Goal: Task Accomplishment & Management: Use online tool/utility

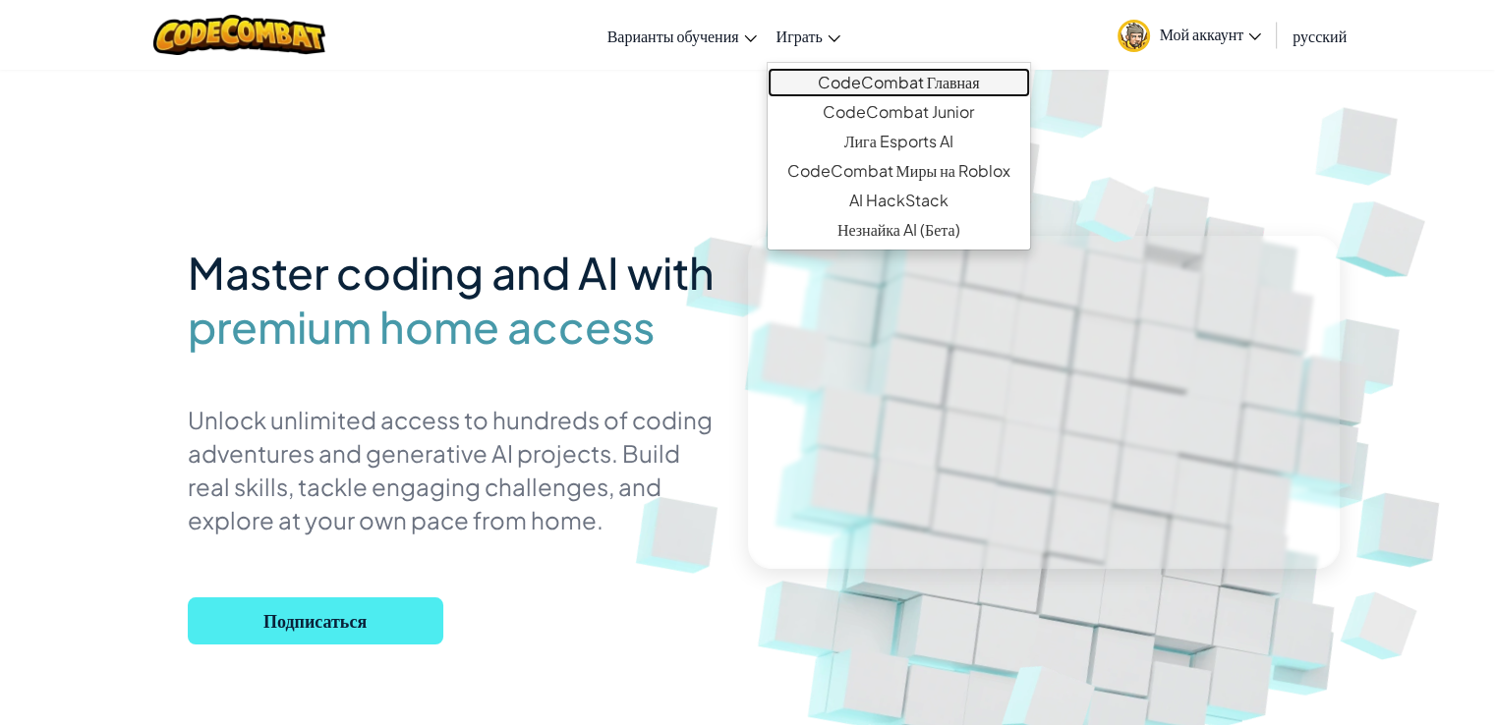
click at [845, 91] on link "CodeCombat Главная" at bounding box center [899, 82] width 262 height 29
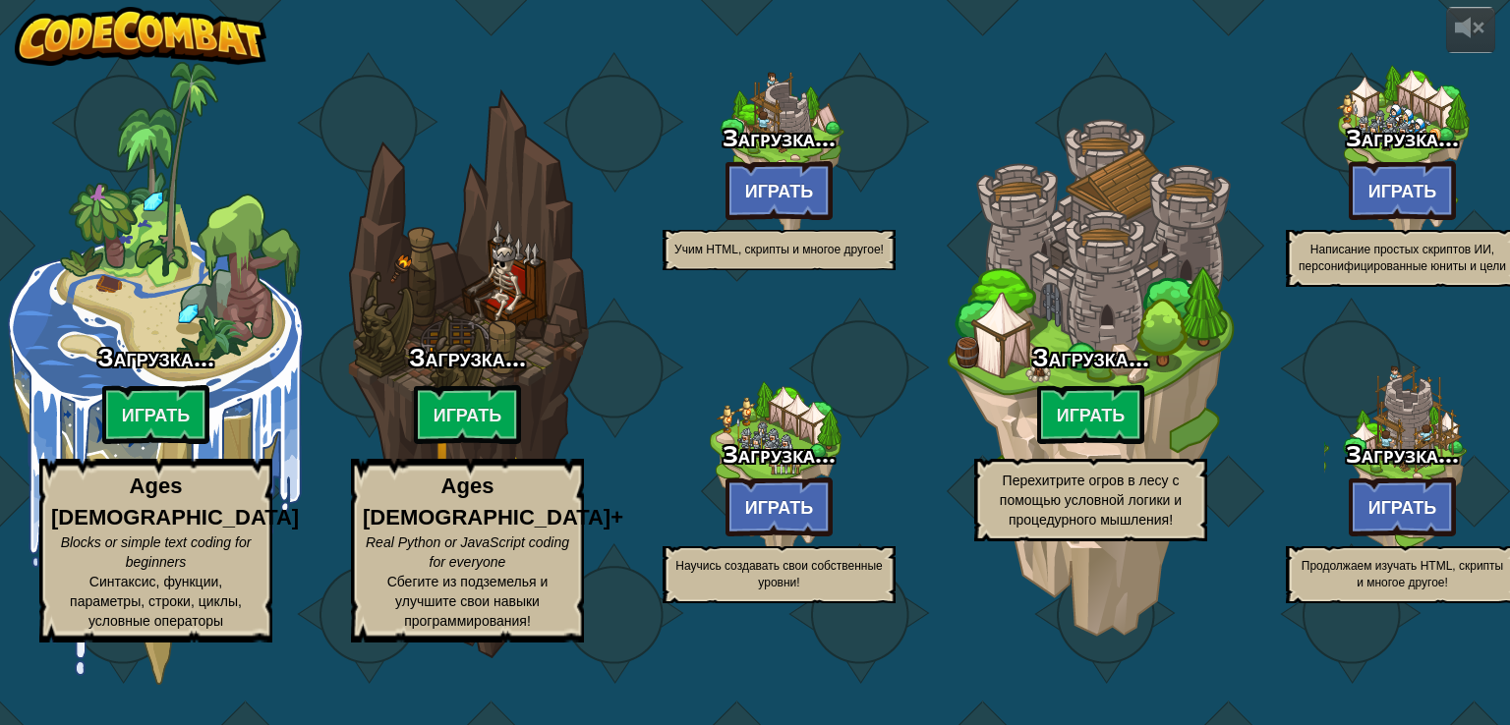
select select "ru"
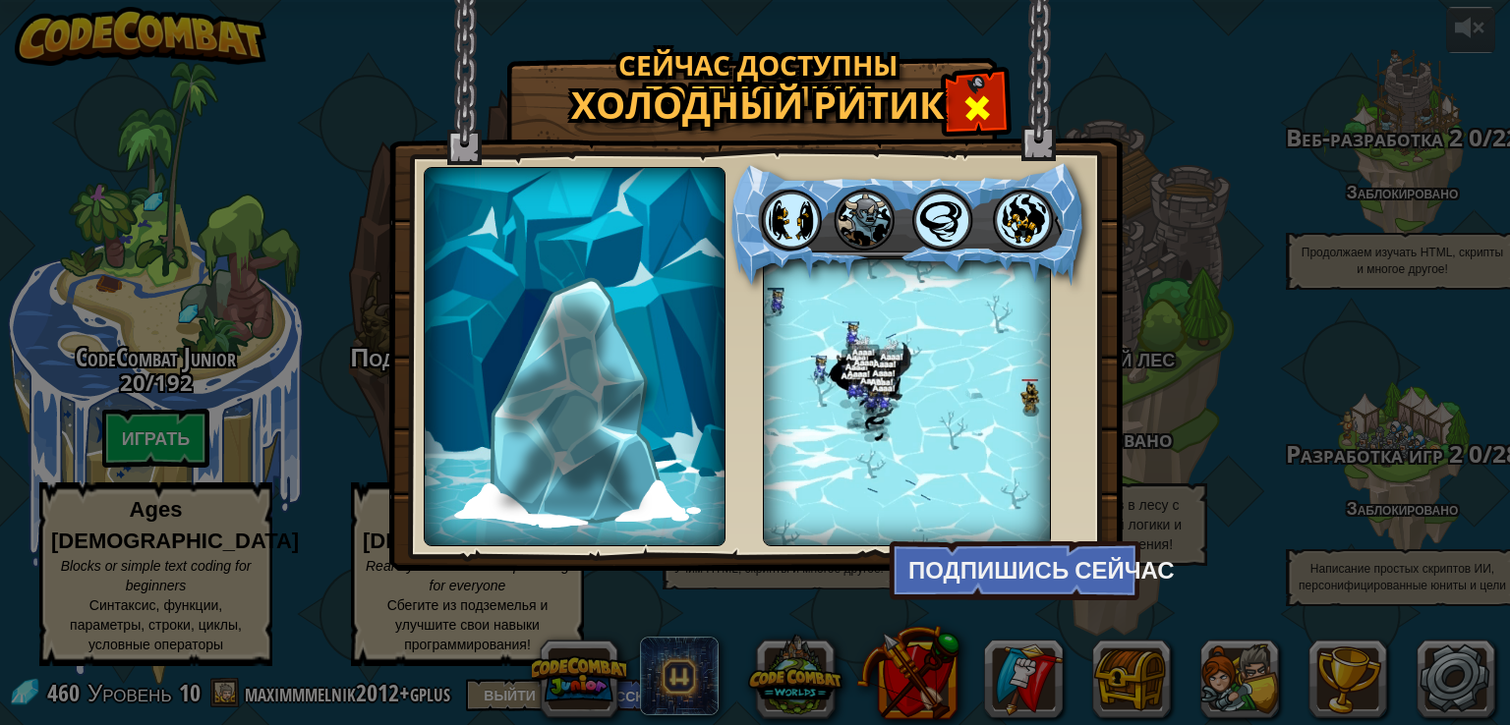
click at [957, 87] on div at bounding box center [977, 106] width 62 height 62
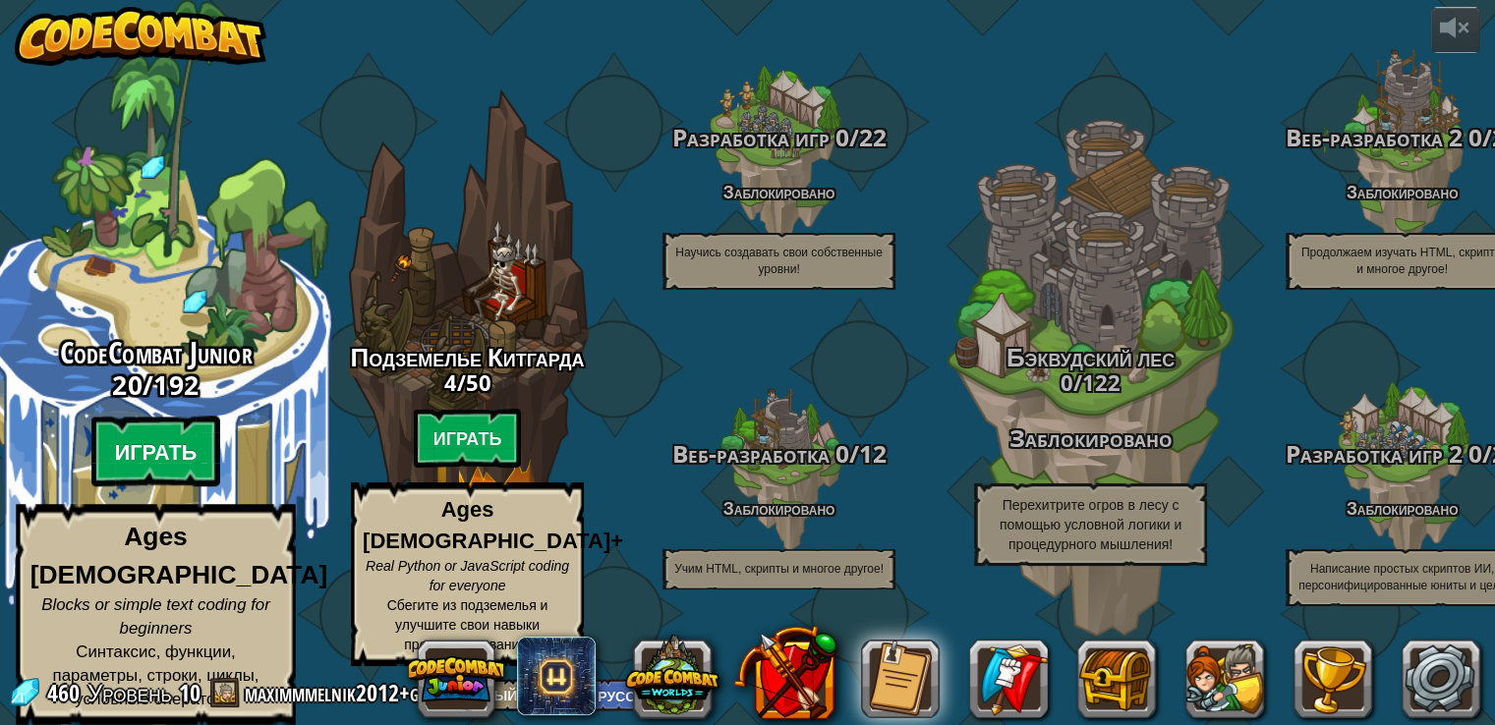
click at [167, 450] on btn "Играть" at bounding box center [156, 452] width 130 height 71
select select "ru"
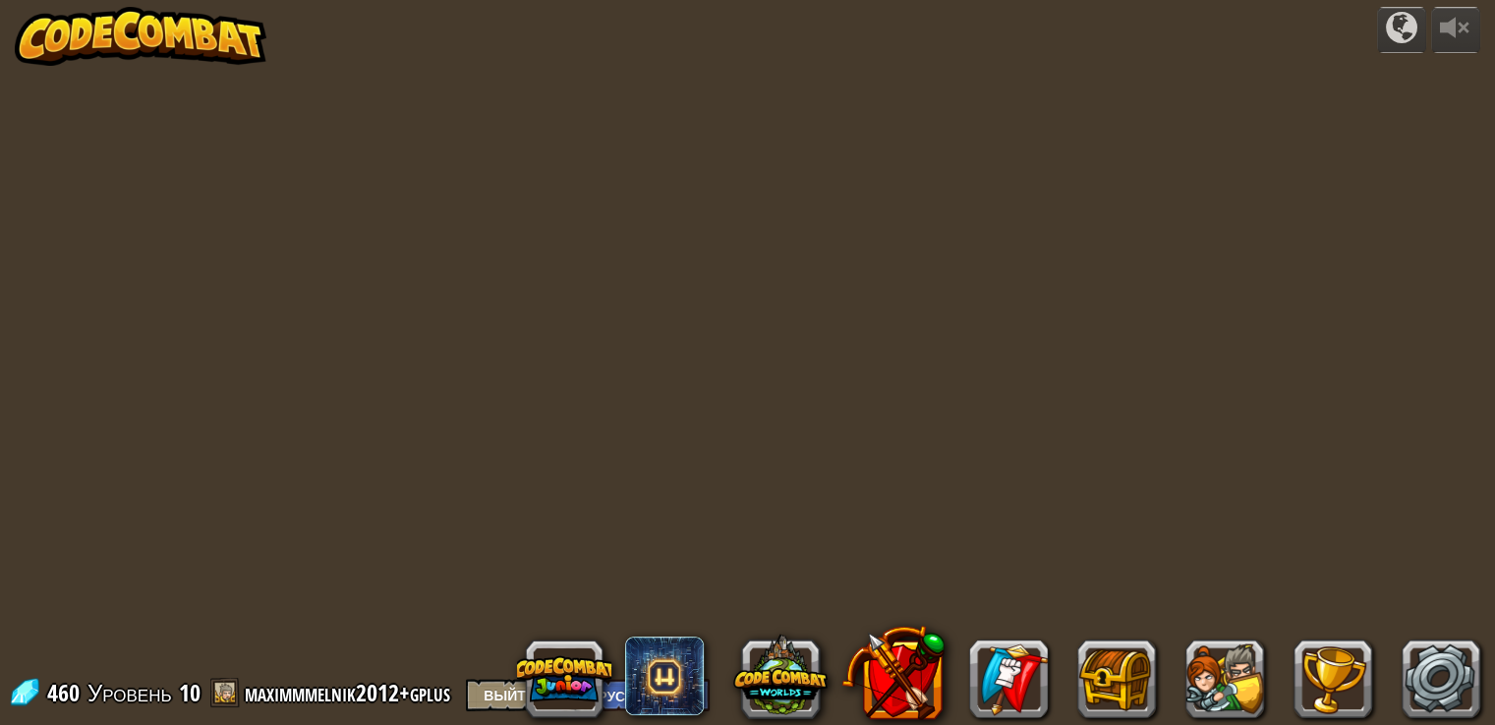
select select "ru"
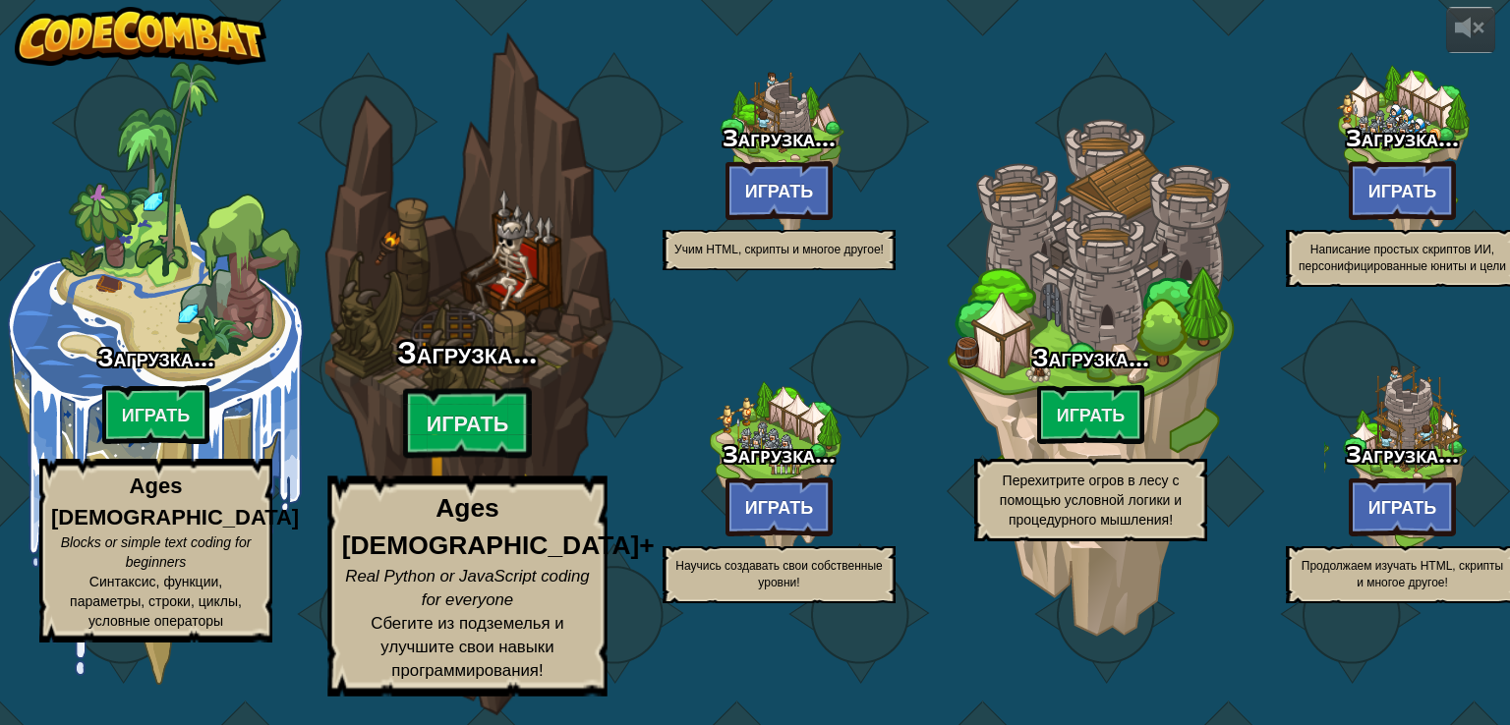
select select "ru"
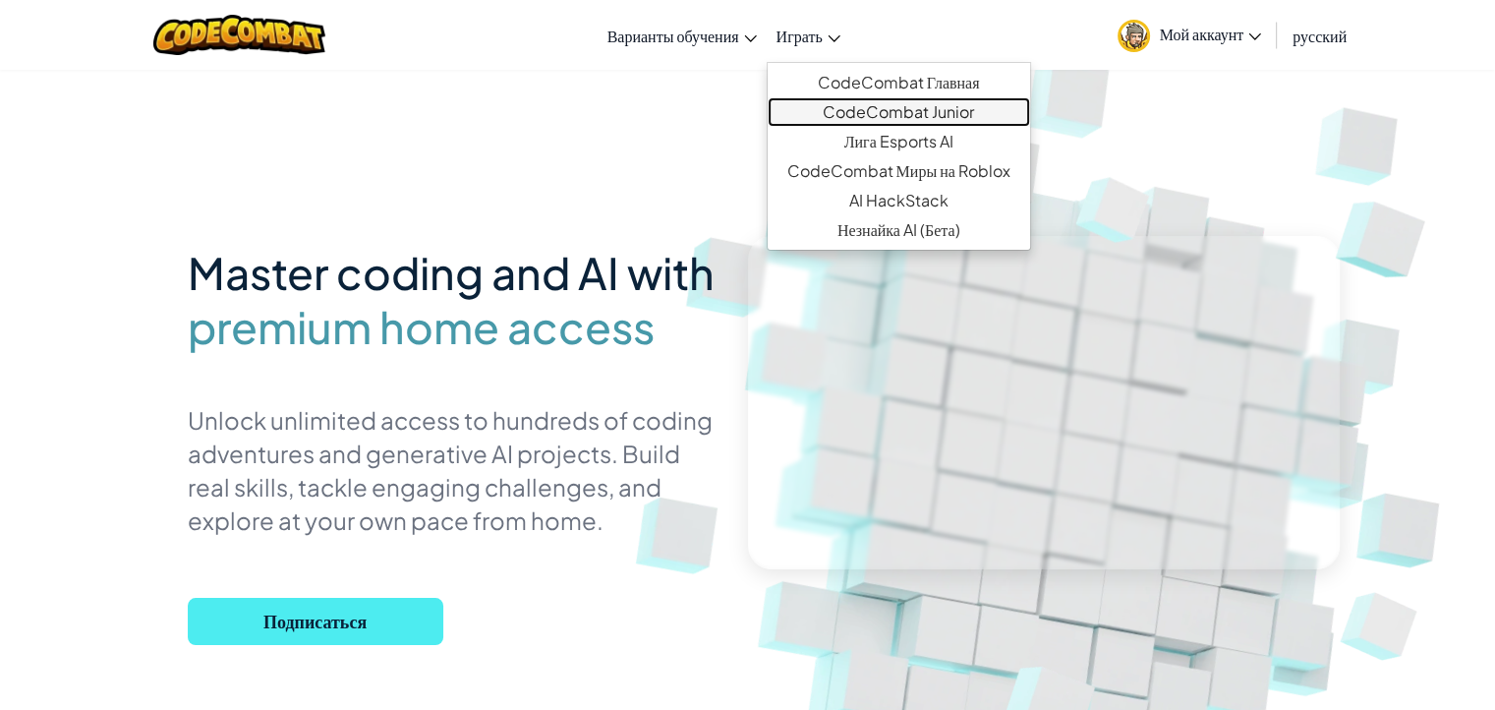
click at [841, 107] on link "CodeCombat Junior" at bounding box center [899, 111] width 262 height 29
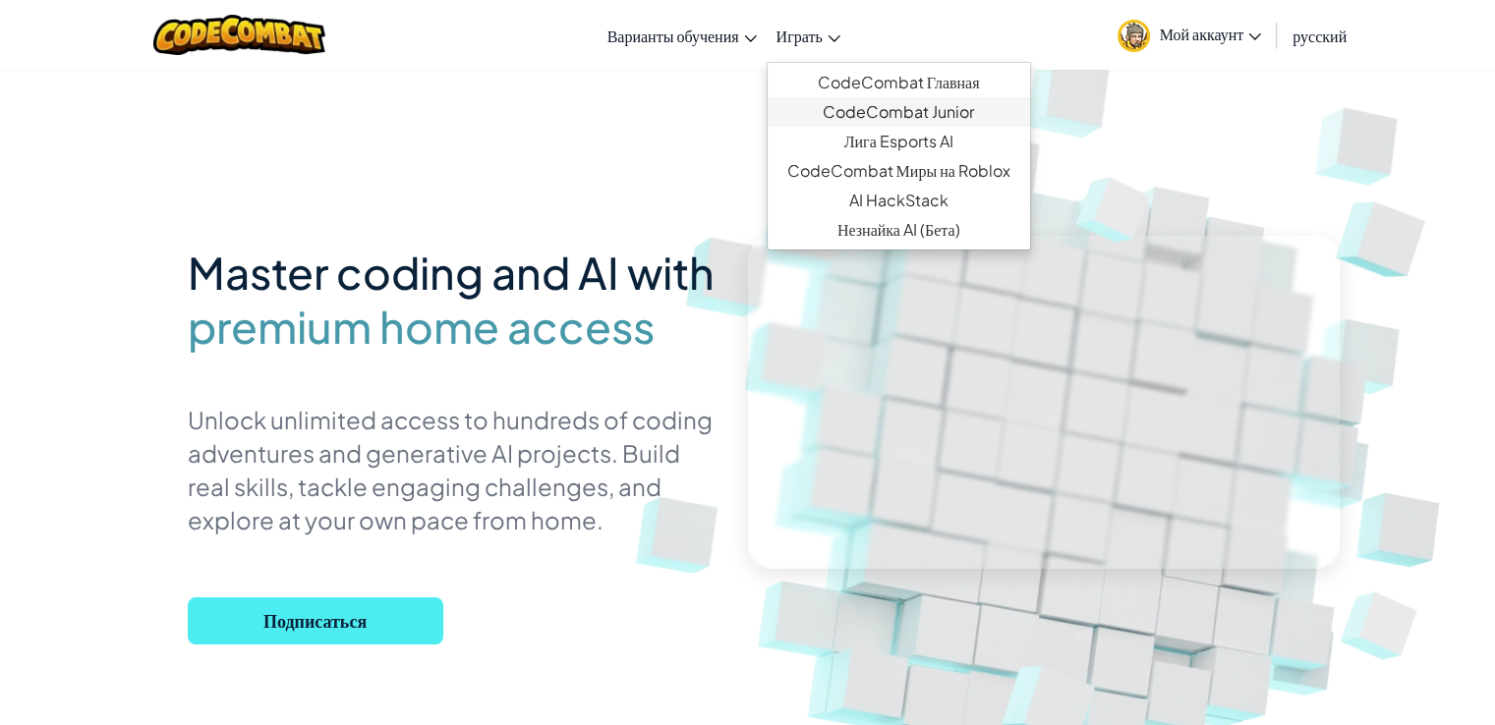
select select "ru"
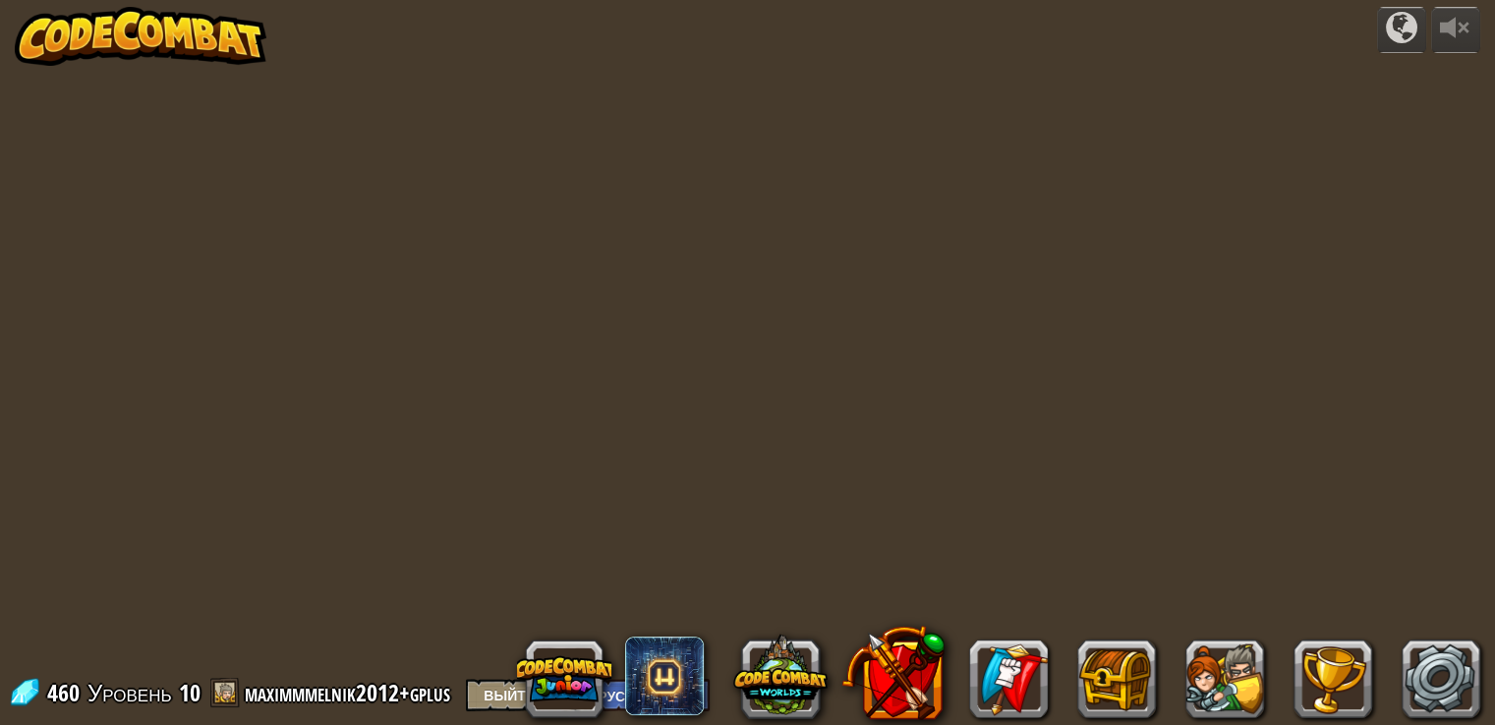
select select "ru"
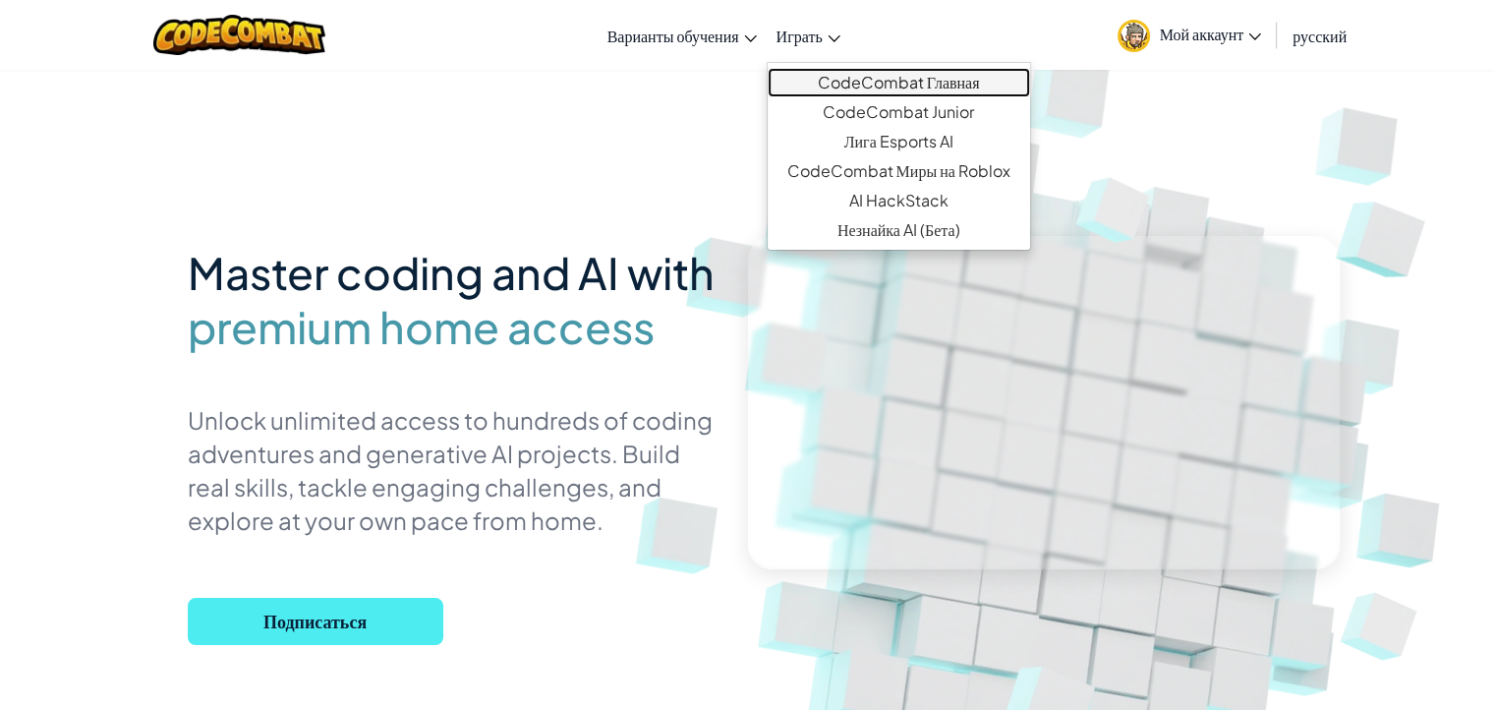
click at [865, 84] on link "CodeCombat Главная" at bounding box center [899, 82] width 262 height 29
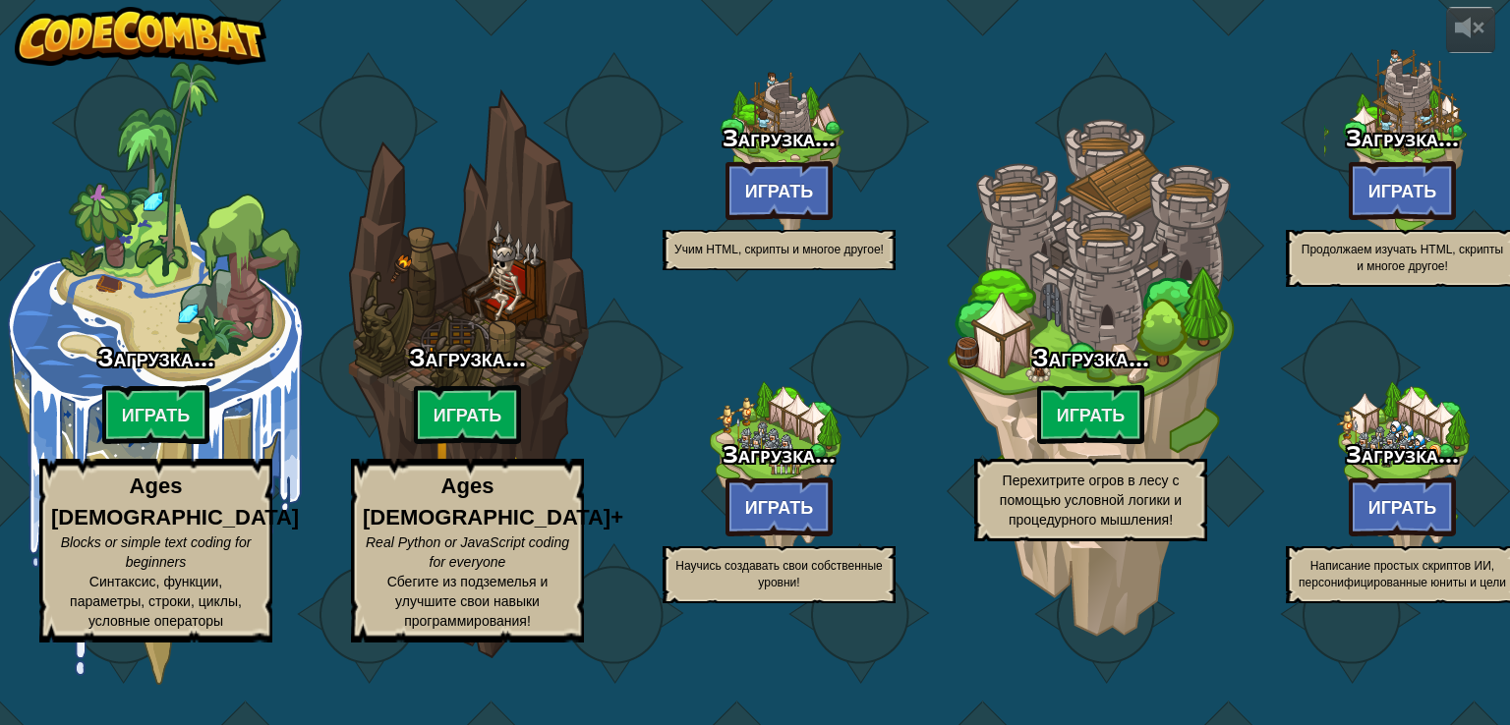
select select "ru"
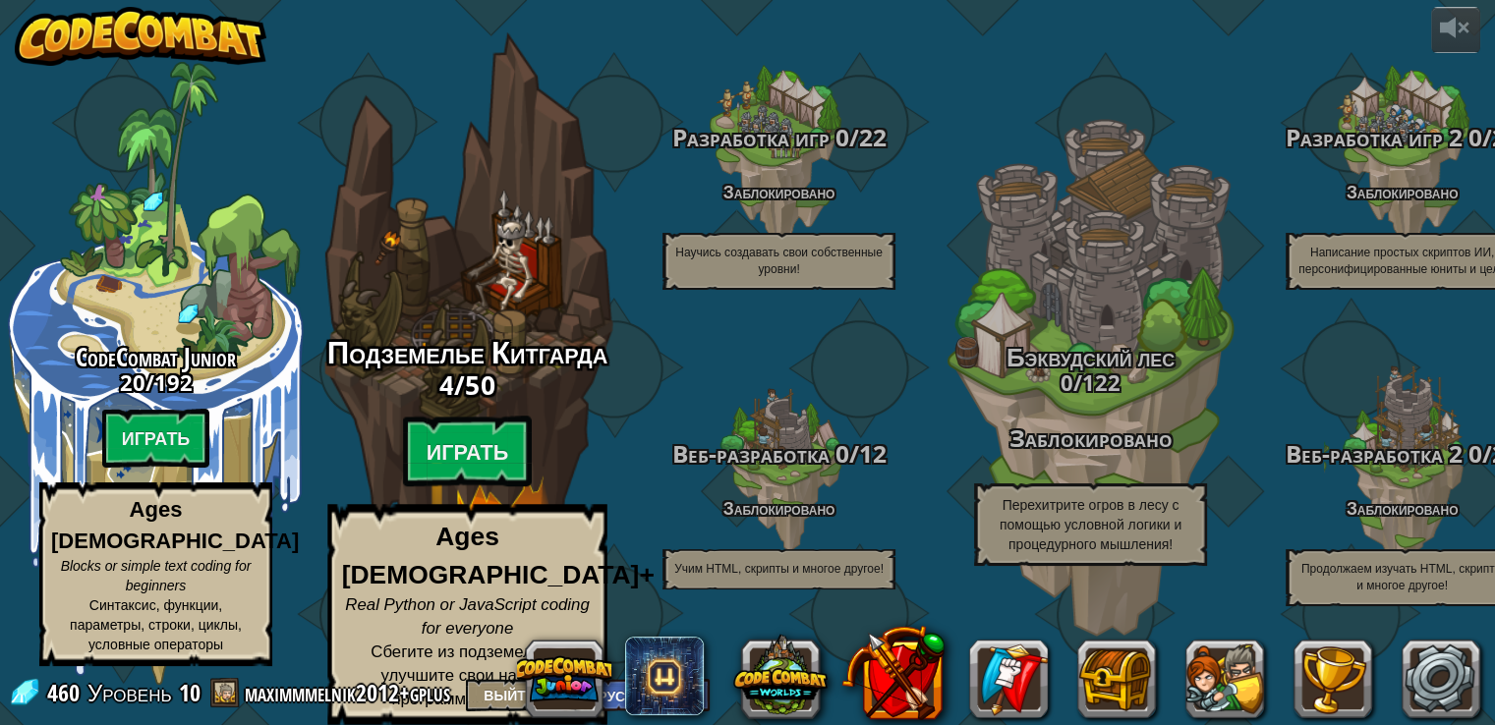
click at [488, 426] on div "Подземелье Китгарда 4 / 50 Играть Ages [DEMOGRAPHIC_DATA]+ Real Python or JavaS…" at bounding box center [467, 530] width 374 height 389
select select "ru"
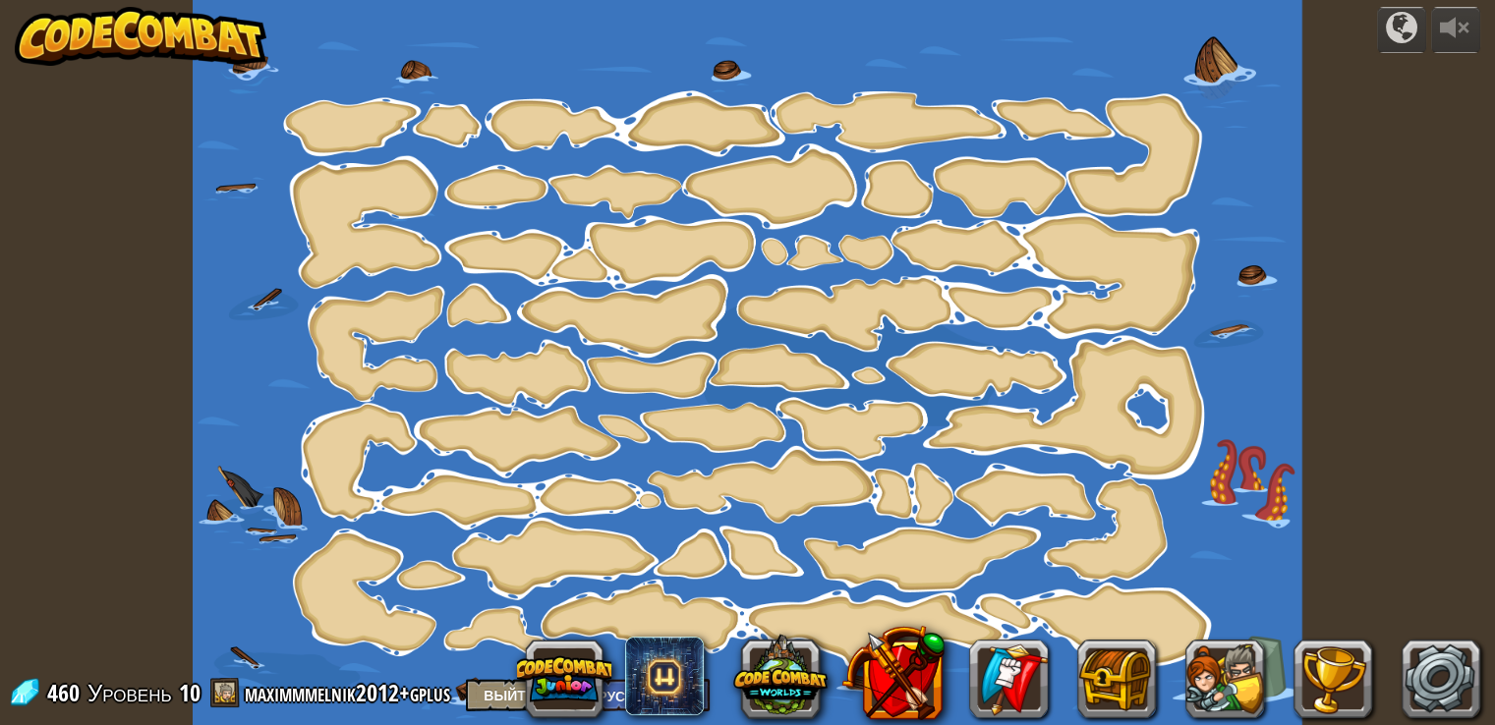
select select "ru"
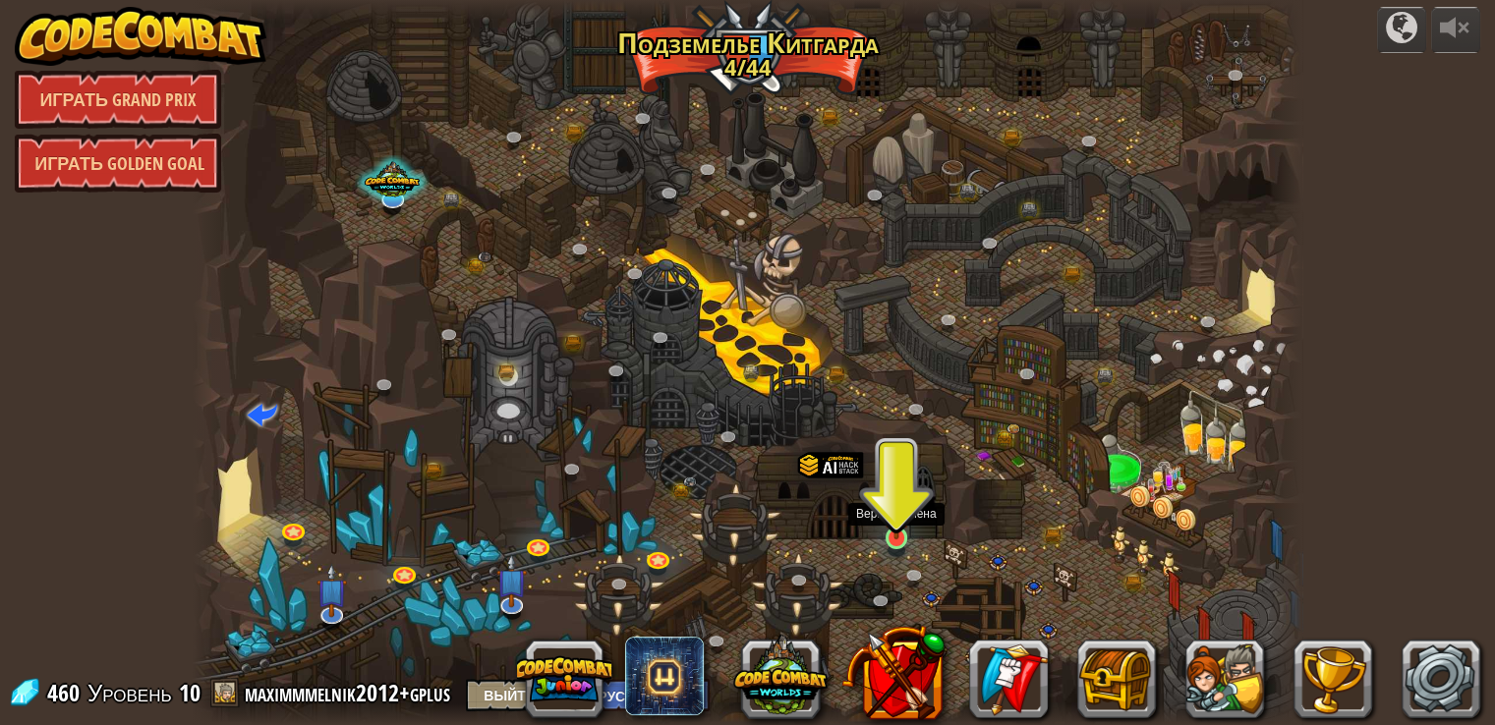
click at [887, 538] on img at bounding box center [897, 509] width 28 height 64
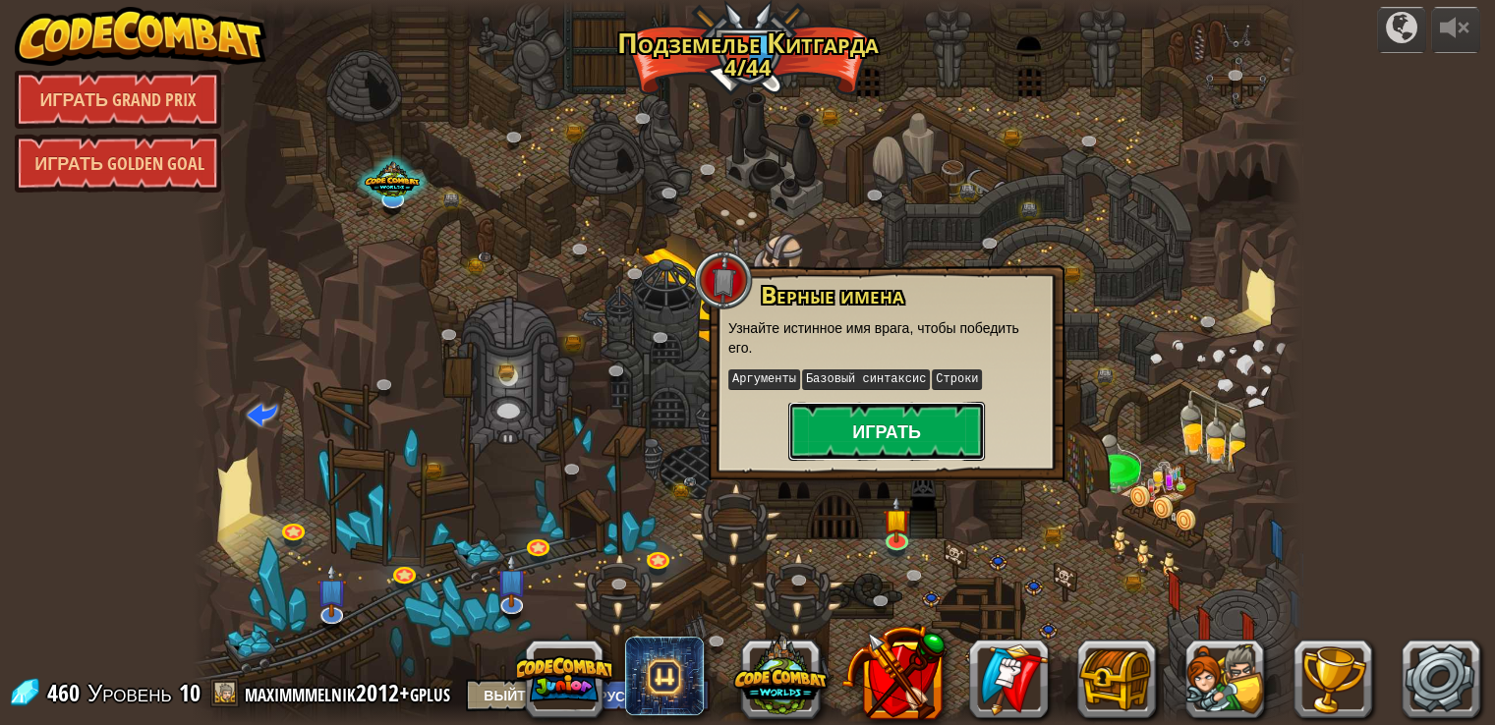
click at [897, 417] on button "Играть" at bounding box center [886, 431] width 197 height 59
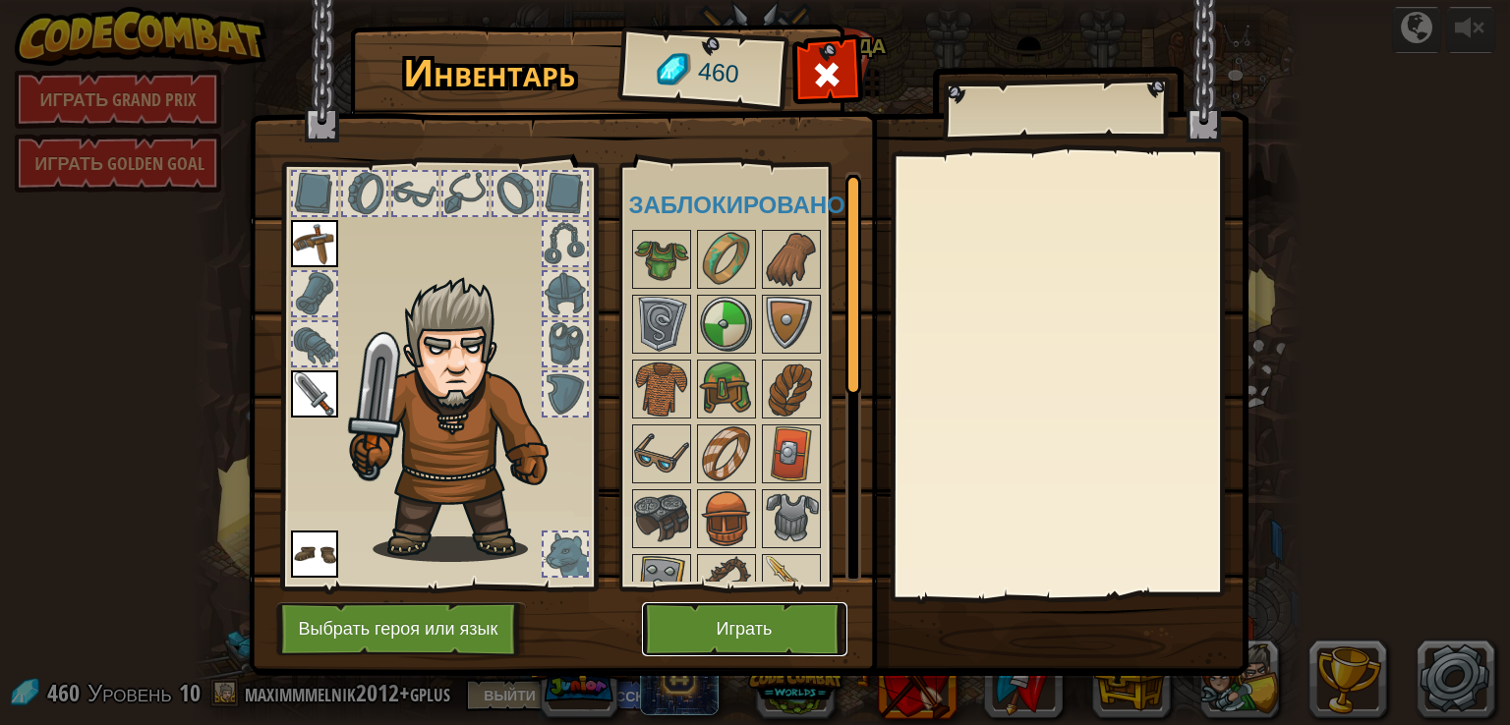
click at [770, 616] on button "Играть" at bounding box center [744, 630] width 205 height 54
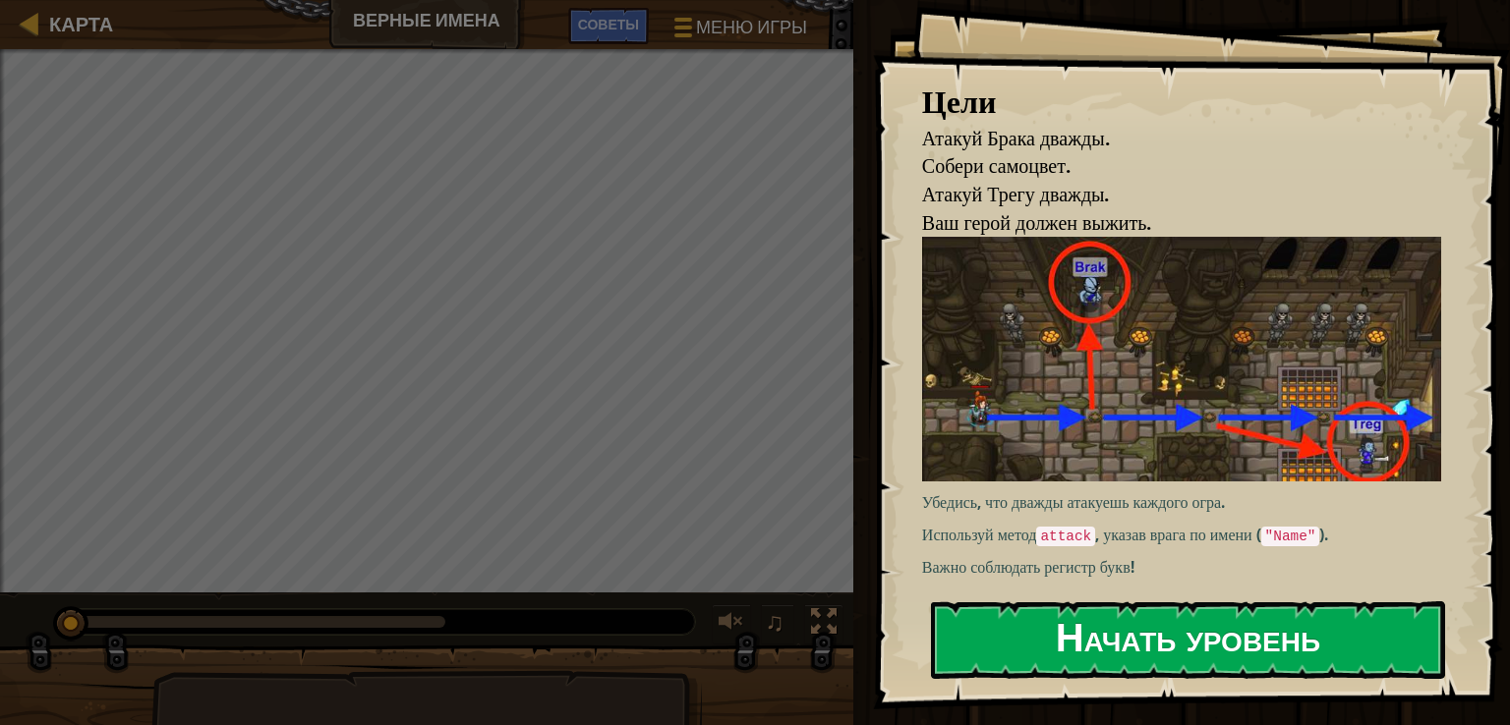
click at [1268, 627] on button "Начать уровень" at bounding box center [1188, 641] width 514 height 78
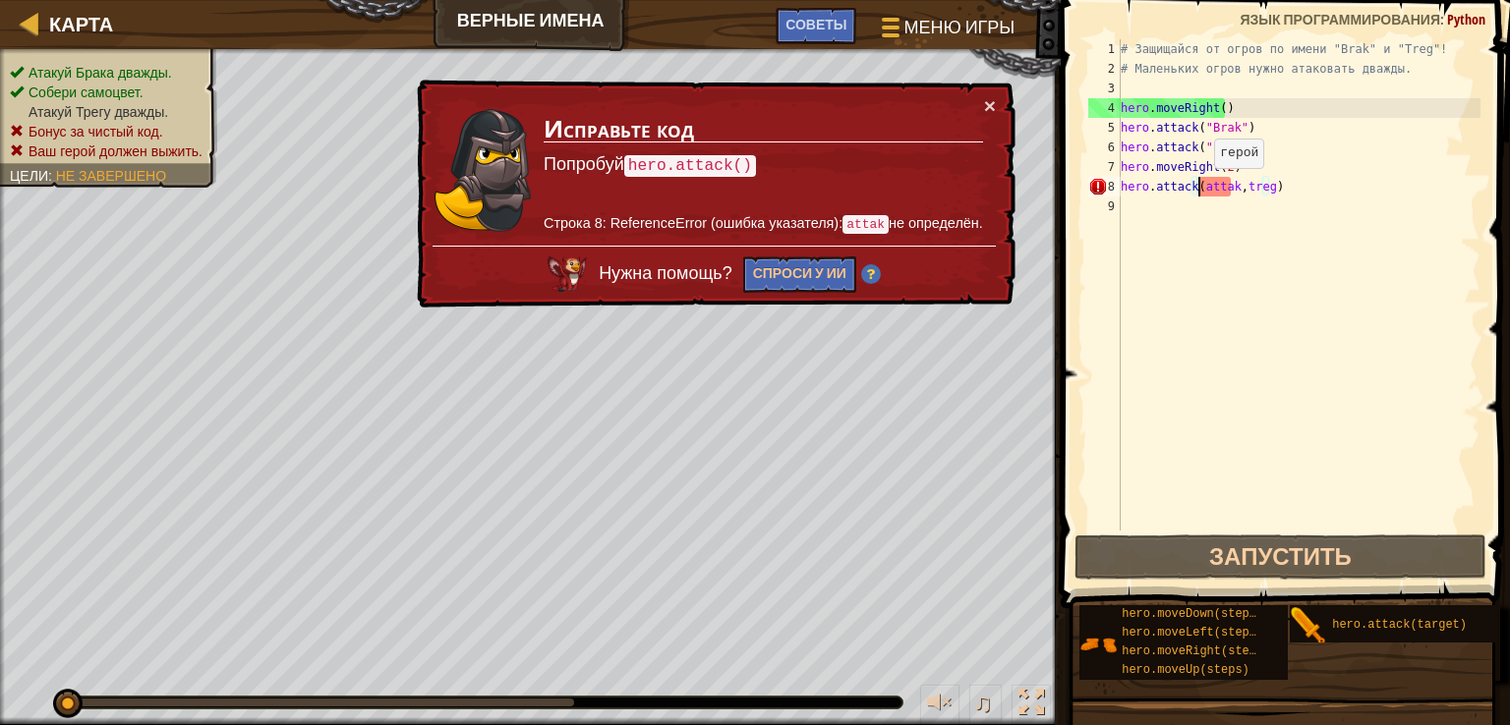
click at [1197, 188] on div "# Защищайся от огров по имени "Brak" и "Treg"! # Маленьких огров нужно атаковат…" at bounding box center [1299, 304] width 364 height 531
click at [1231, 183] on div "# Защищайся от огров по имени "Brak" и "Treg"! # Маленьких огров нужно атаковат…" at bounding box center [1299, 304] width 364 height 531
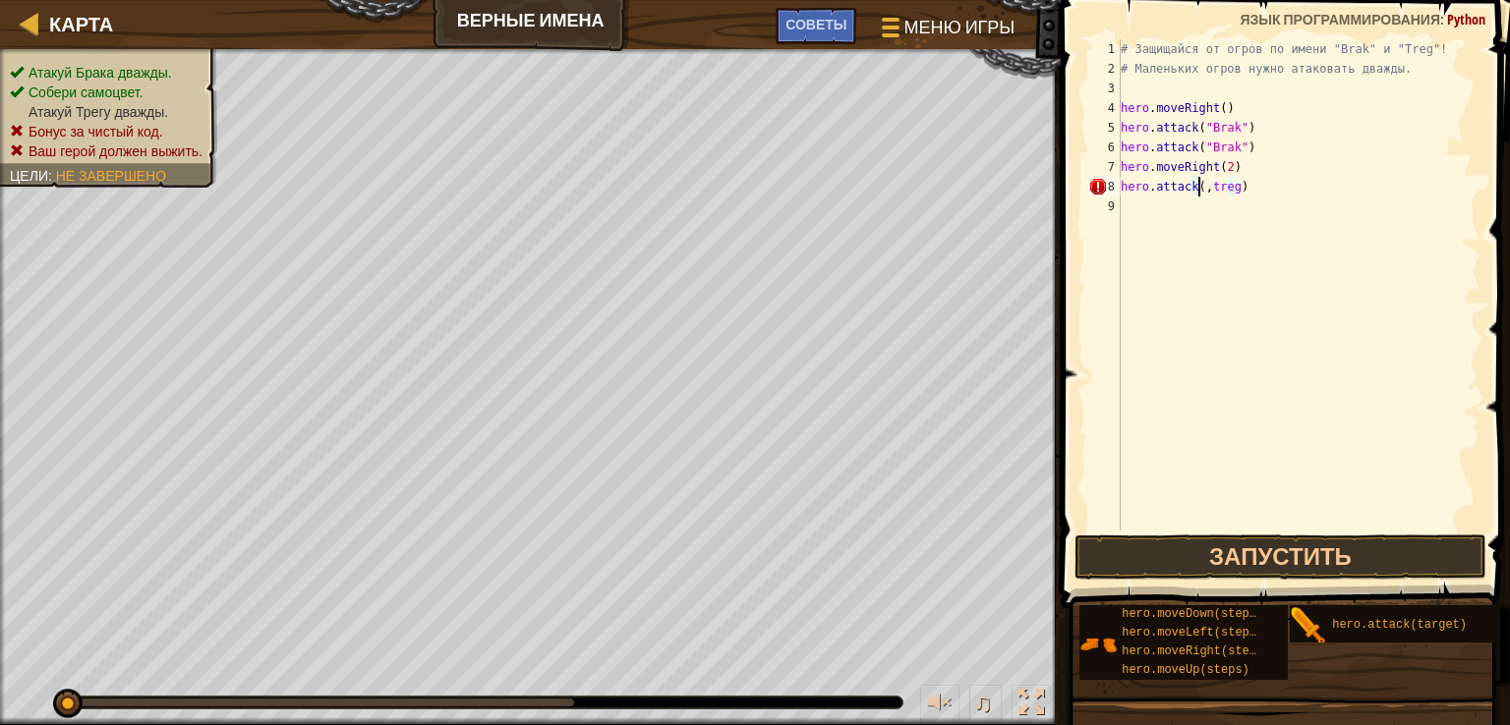
click at [1274, 190] on div "# Защищайся от огров по имени "Brak" и "Treg"! # Маленьких огров нужно атаковат…" at bounding box center [1299, 304] width 364 height 531
click at [1321, 541] on button "Запустить" at bounding box center [1280, 557] width 413 height 45
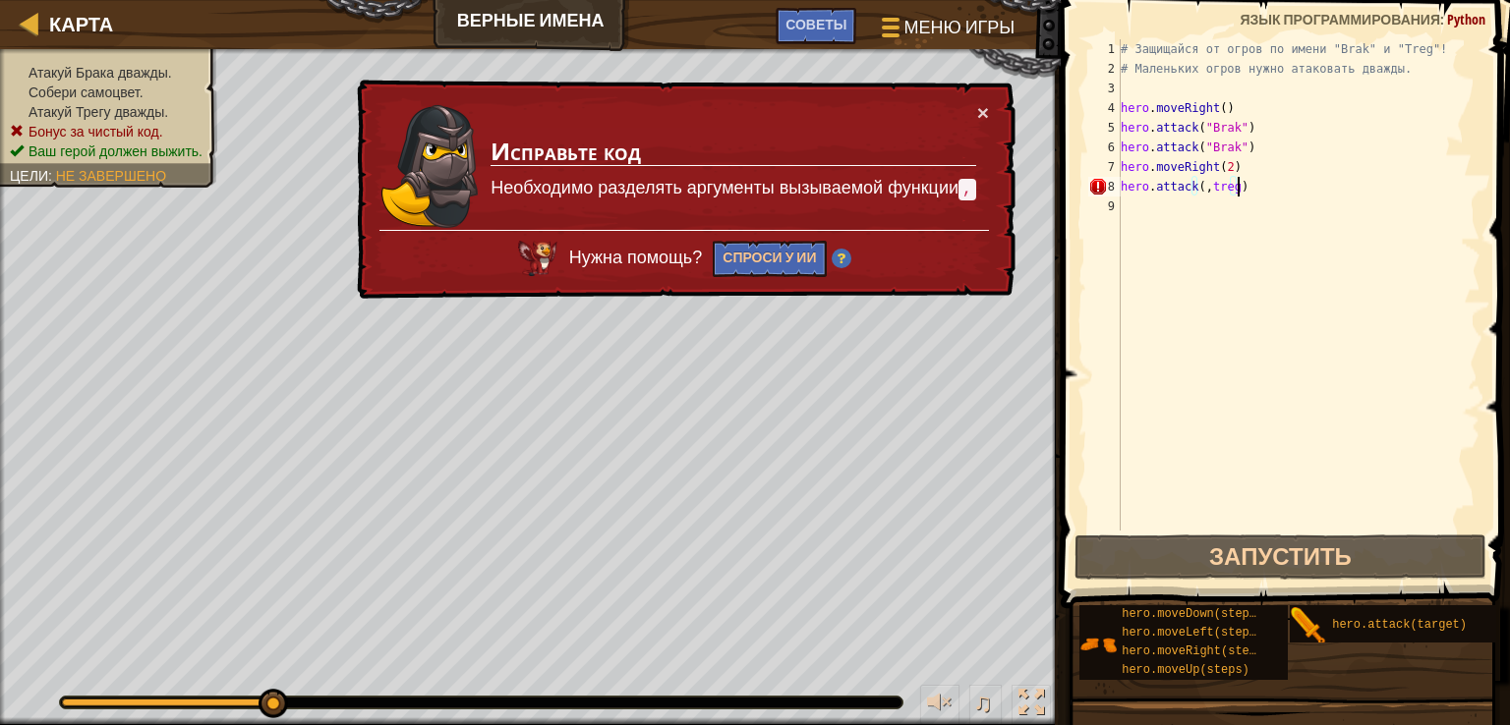
scroll to position [9, 8]
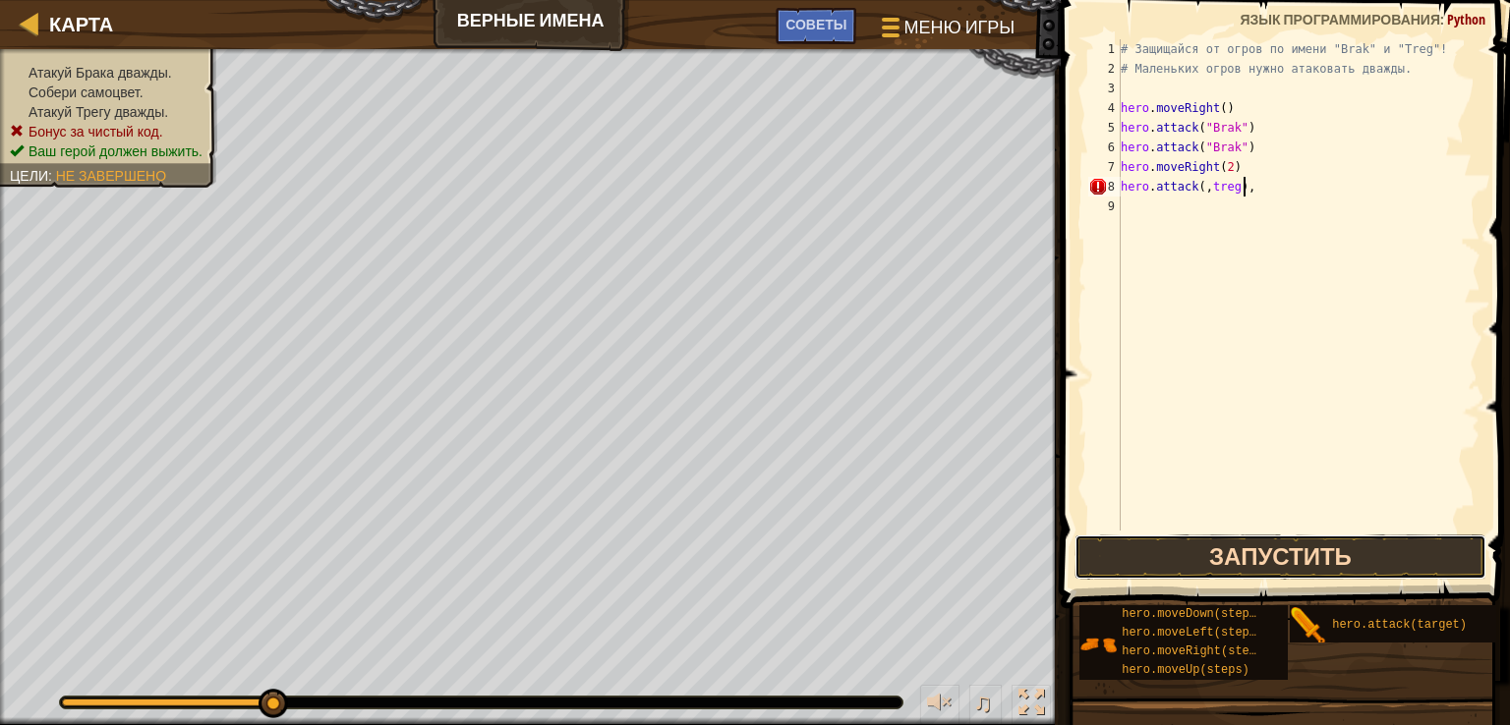
click at [1262, 556] on button "Запустить" at bounding box center [1280, 557] width 413 height 45
click at [1231, 185] on div "# Защищайся от огров по имени "Brak" и "Treg"! # Маленьких огров нужно атаковат…" at bounding box center [1299, 304] width 364 height 531
click at [1254, 557] on button "Запустить" at bounding box center [1280, 557] width 413 height 45
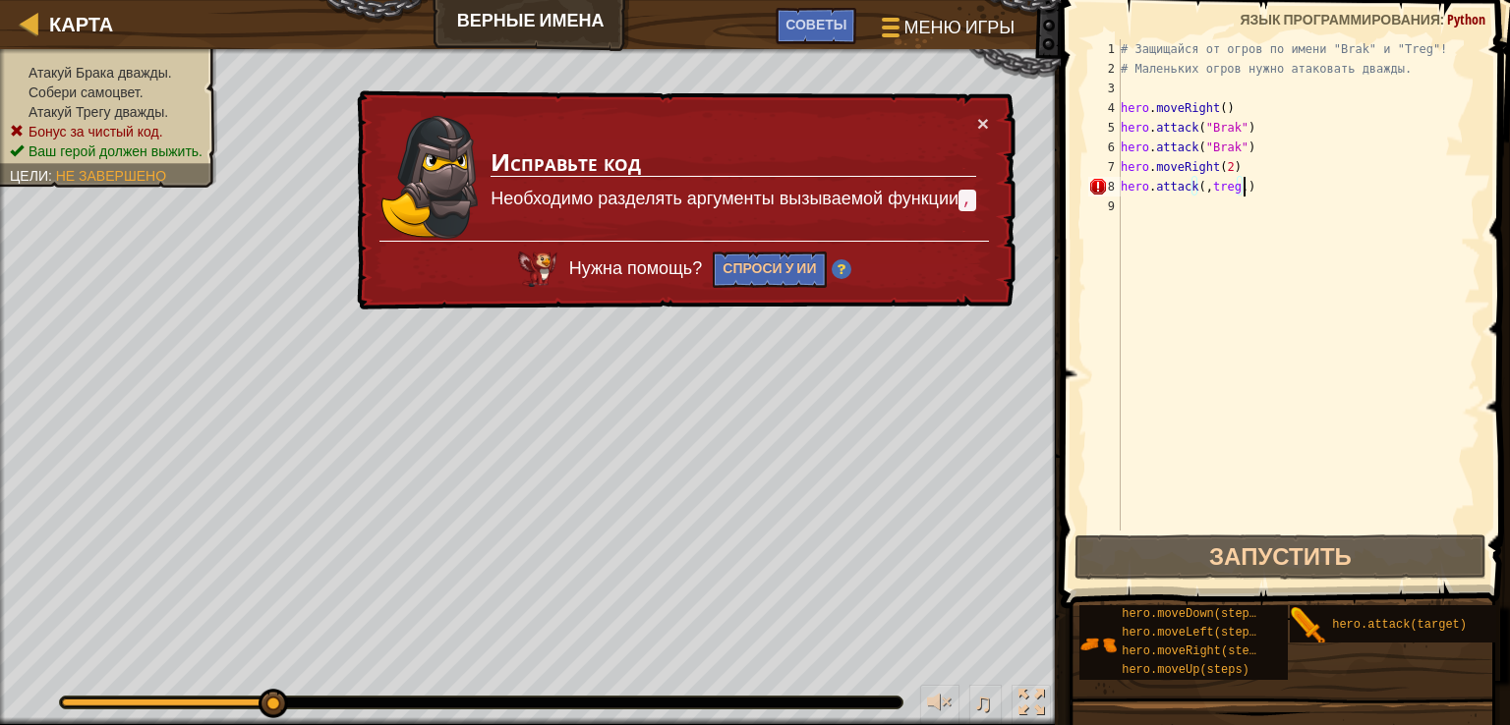
click at [1267, 190] on div "# Защищайся от огров по имени "Brak" и "Treg"! # Маленьких огров нужно атаковат…" at bounding box center [1299, 304] width 364 height 531
click at [1190, 192] on div "# Защищайся от огров по имени "Brak" и "Treg"! # Маленьких огров нужно атаковат…" at bounding box center [1299, 304] width 364 height 531
click at [1193, 191] on div "# Защищайся от огров по имени "Brak" и "Treg"! # Маленьких огров нужно атаковат…" at bounding box center [1299, 284] width 364 height 491
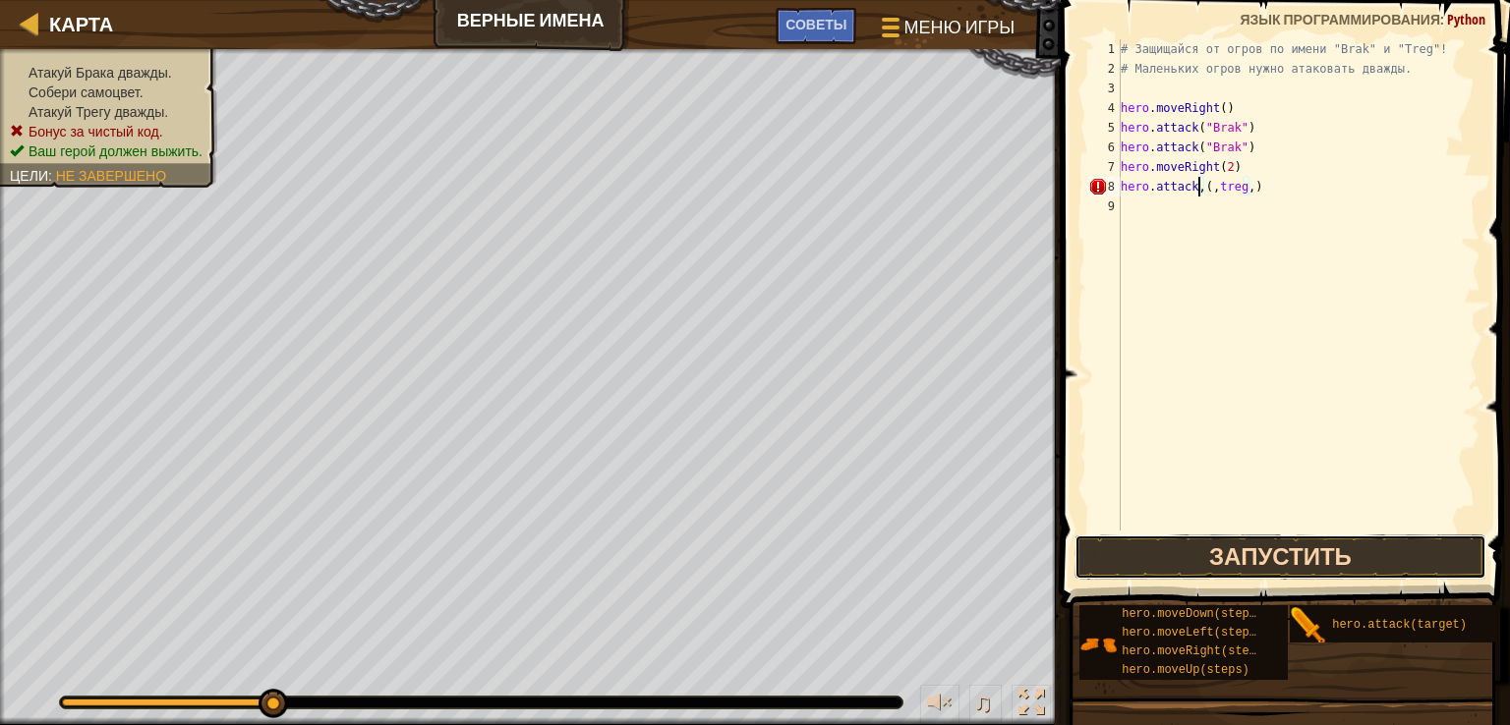
click at [1253, 555] on button "Запустить" at bounding box center [1280, 557] width 413 height 45
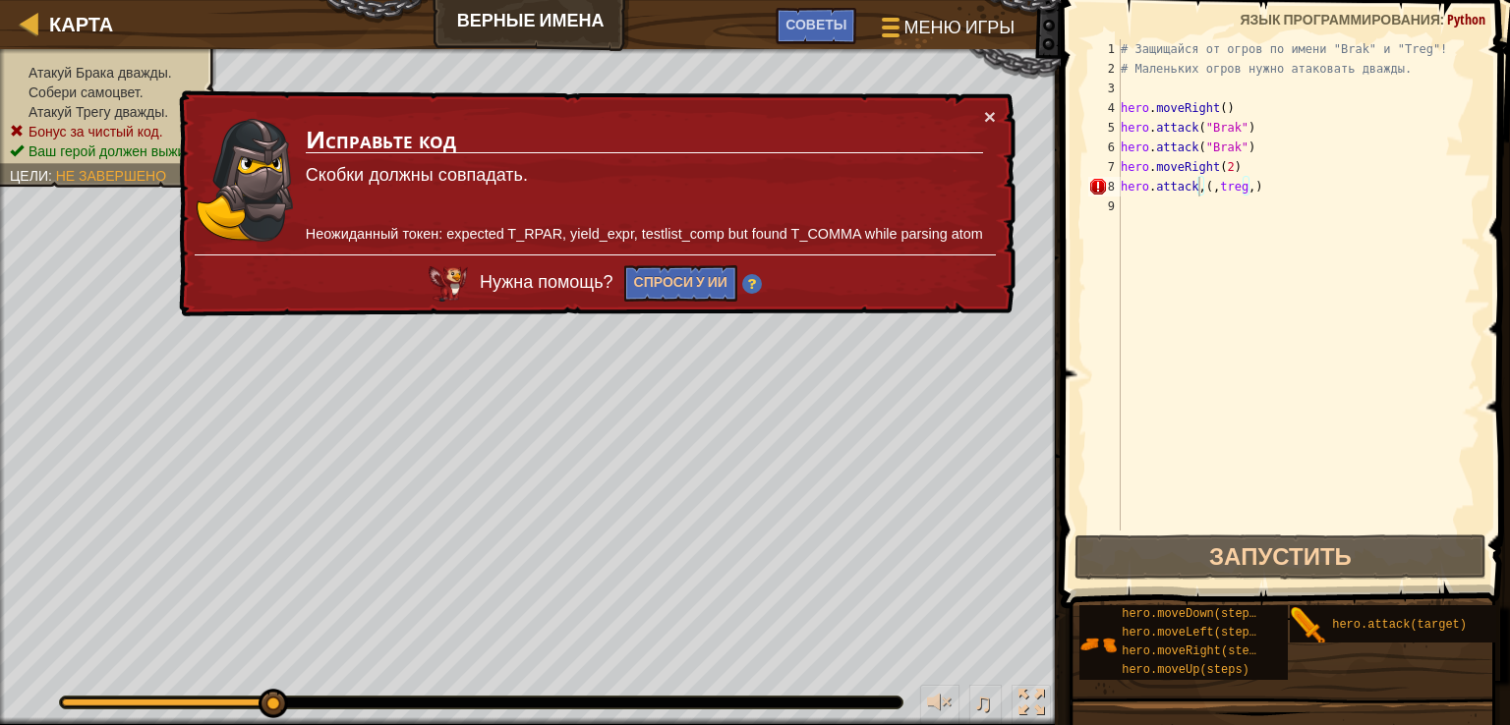
click at [999, 111] on div "× Исправьте код Скобки должны совпадать. Неожиданный токен: expected T_RPAR, yi…" at bounding box center [595, 204] width 840 height 228
click at [990, 112] on button "×" at bounding box center [990, 116] width 12 height 21
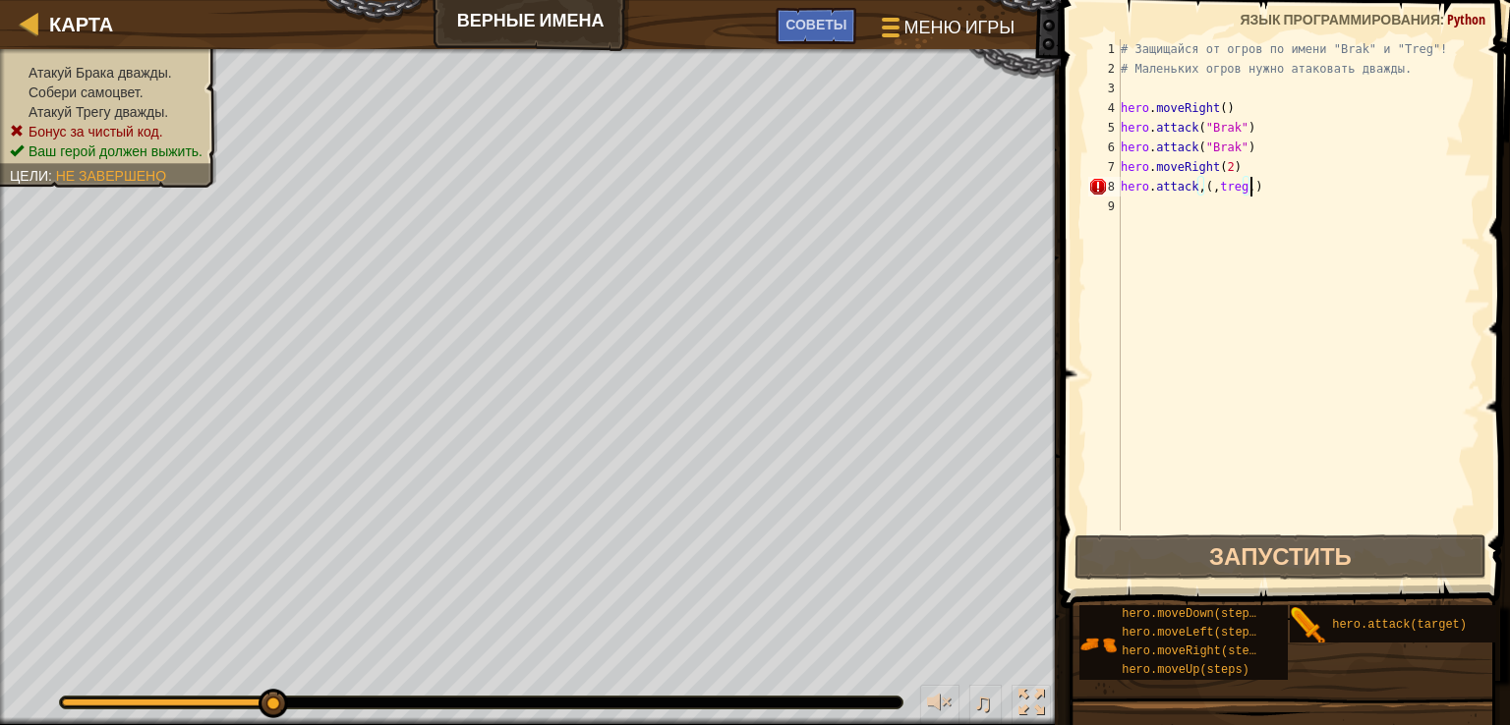
click at [1291, 194] on div "# Защищайся от огров по имени "Brak" и "Treg"! # Маленьких огров нужно атаковат…" at bounding box center [1299, 304] width 364 height 531
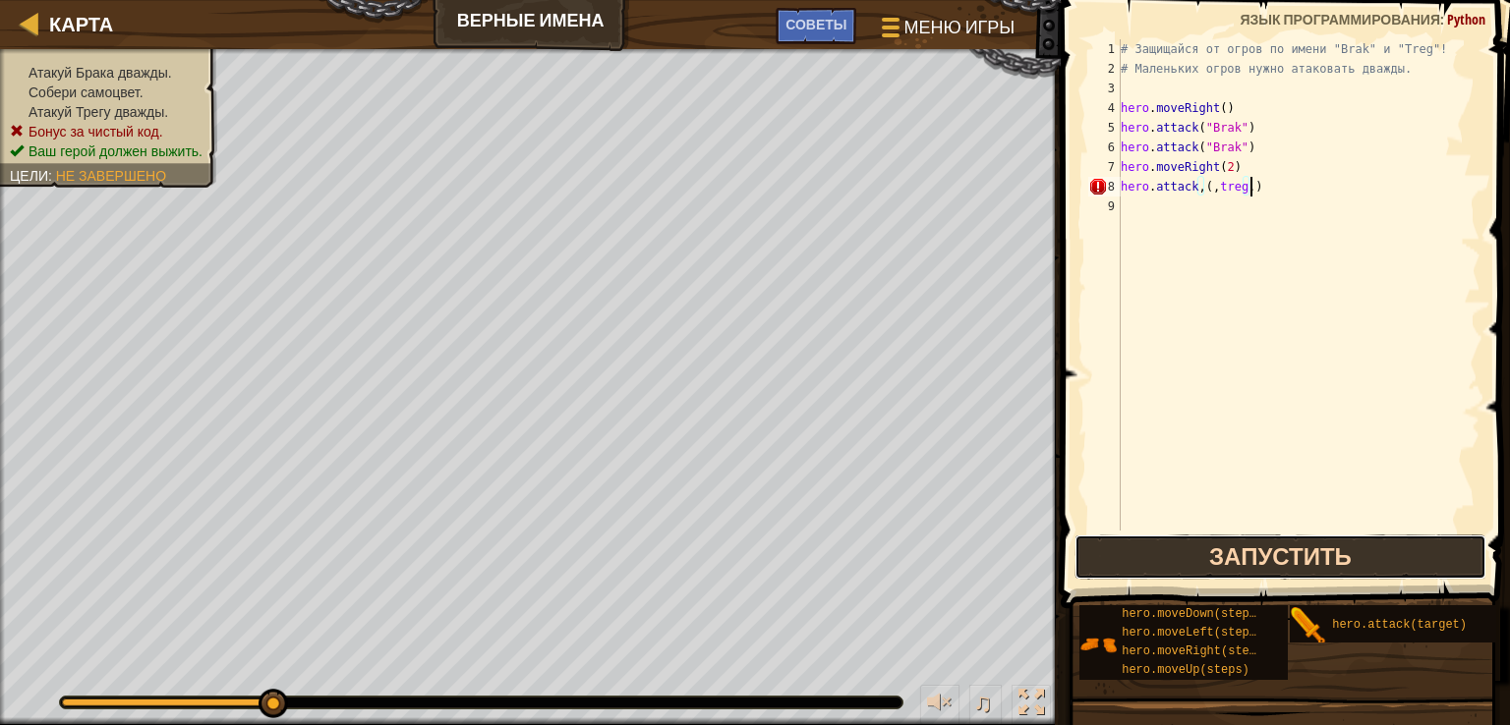
click at [1248, 559] on button "Запустить" at bounding box center [1280, 557] width 413 height 45
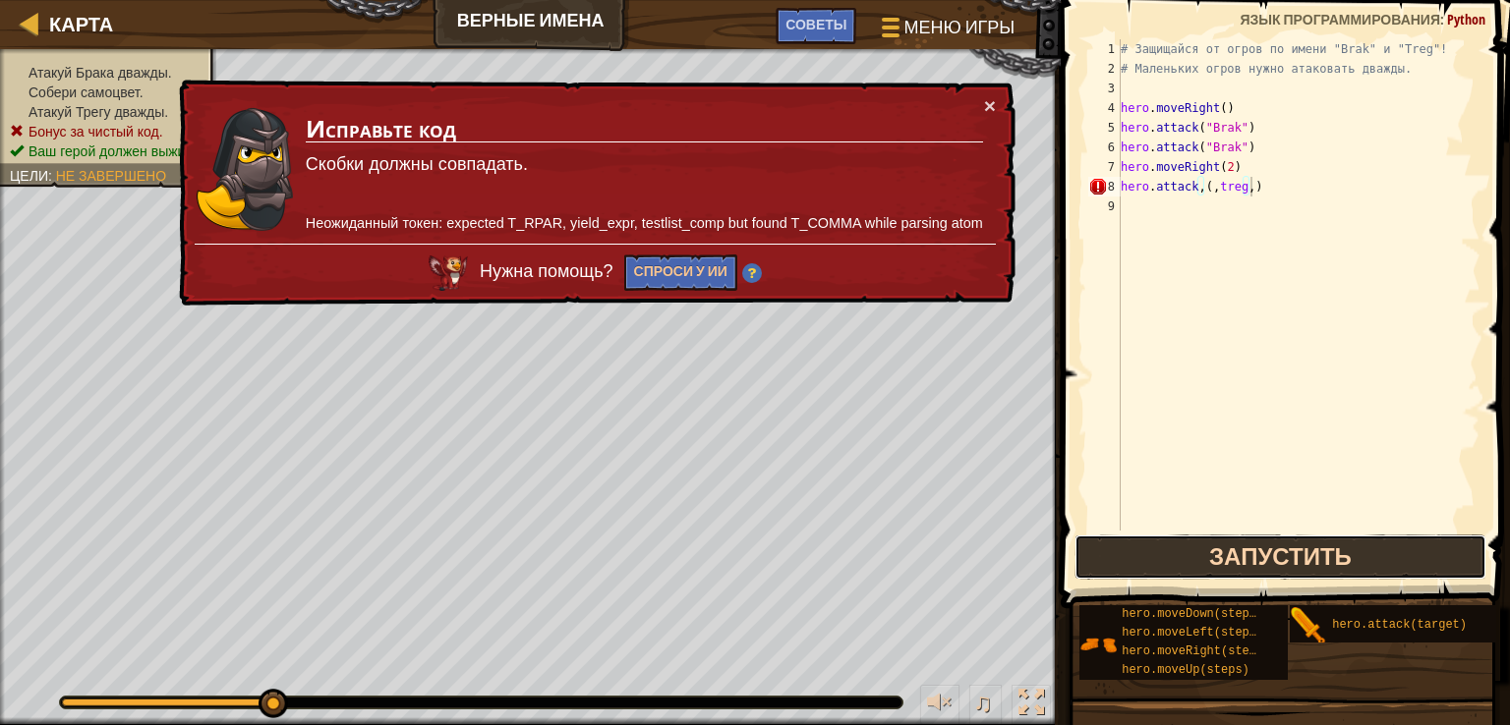
click at [1240, 568] on button "Запустить" at bounding box center [1280, 557] width 413 height 45
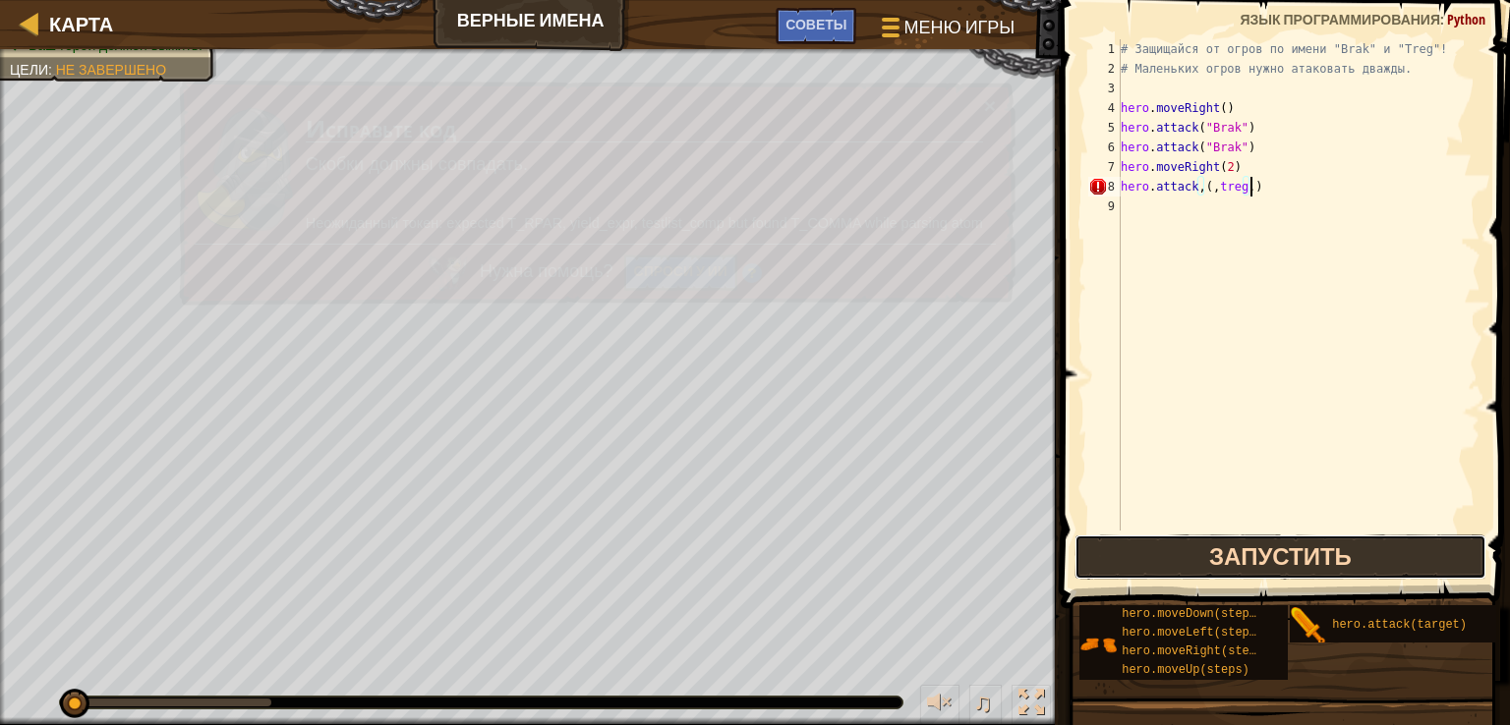
click at [1240, 568] on button "Запустить" at bounding box center [1280, 557] width 413 height 45
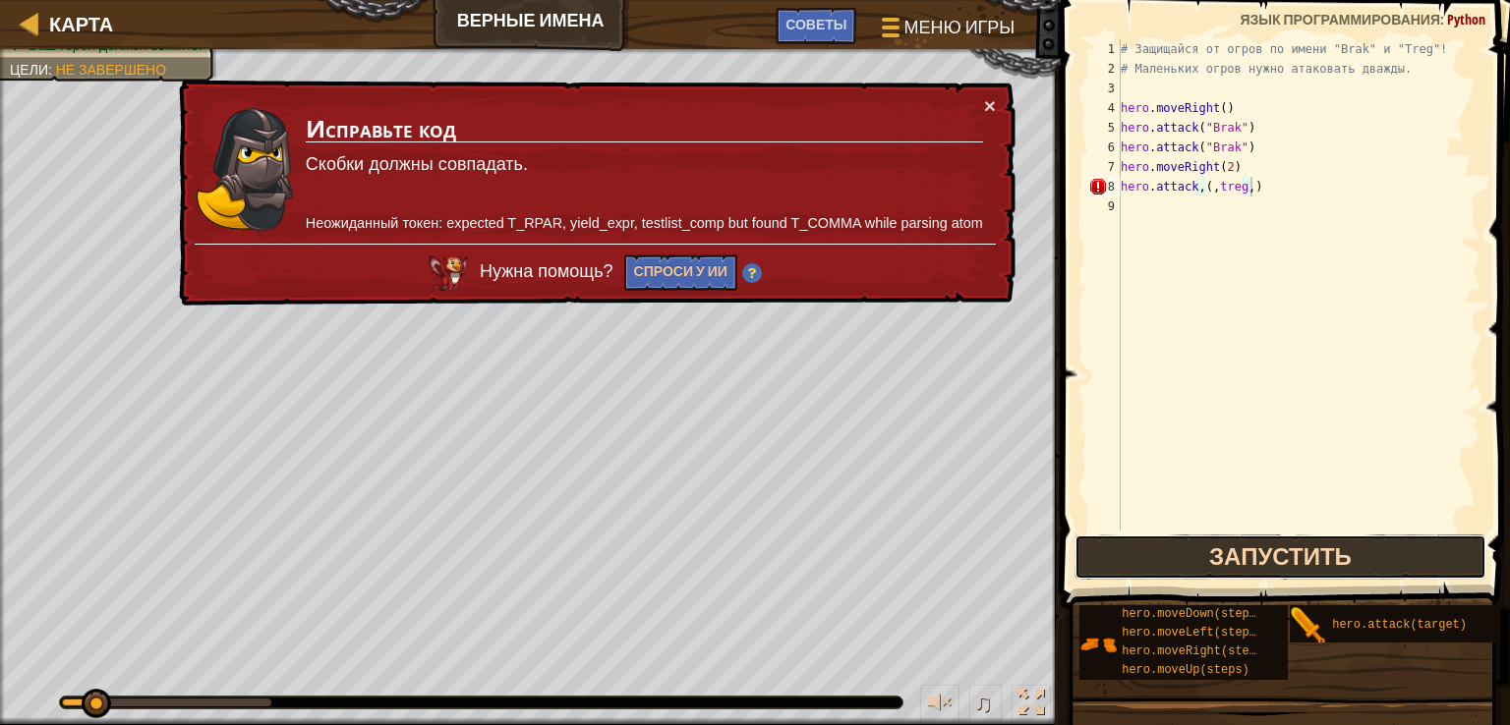
click at [1240, 568] on button "Запустить" at bounding box center [1280, 557] width 413 height 45
click at [1238, 568] on button "Запустить" at bounding box center [1280, 557] width 413 height 45
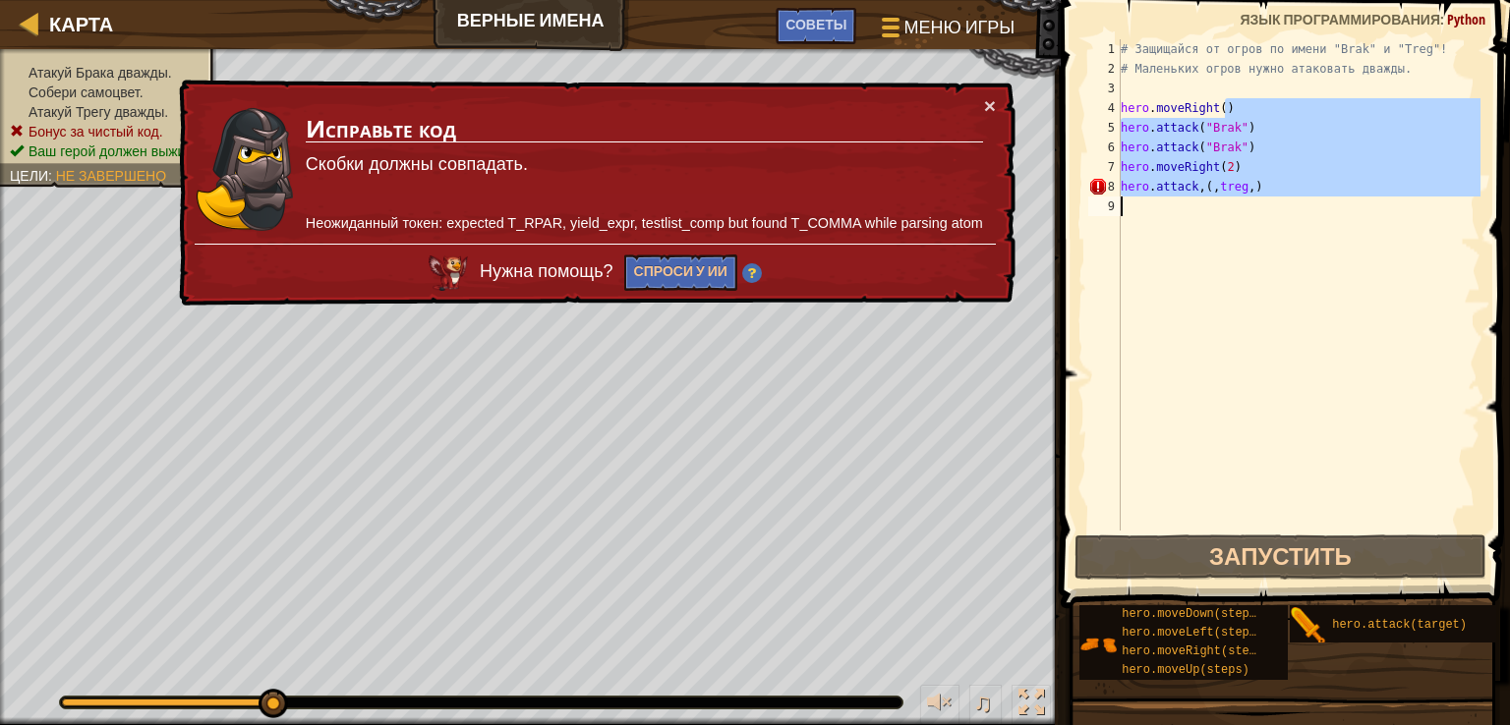
drag, startPoint x: 1240, startPoint y: 106, endPoint x: 1313, endPoint y: 301, distance: 208.1
click at [1313, 301] on div "# Защищайся от огров по имени "Brak" и "Treg"! # Маленьких огров нужно атаковат…" at bounding box center [1299, 304] width 364 height 531
type textarea "hero.attack,(,treg,)"
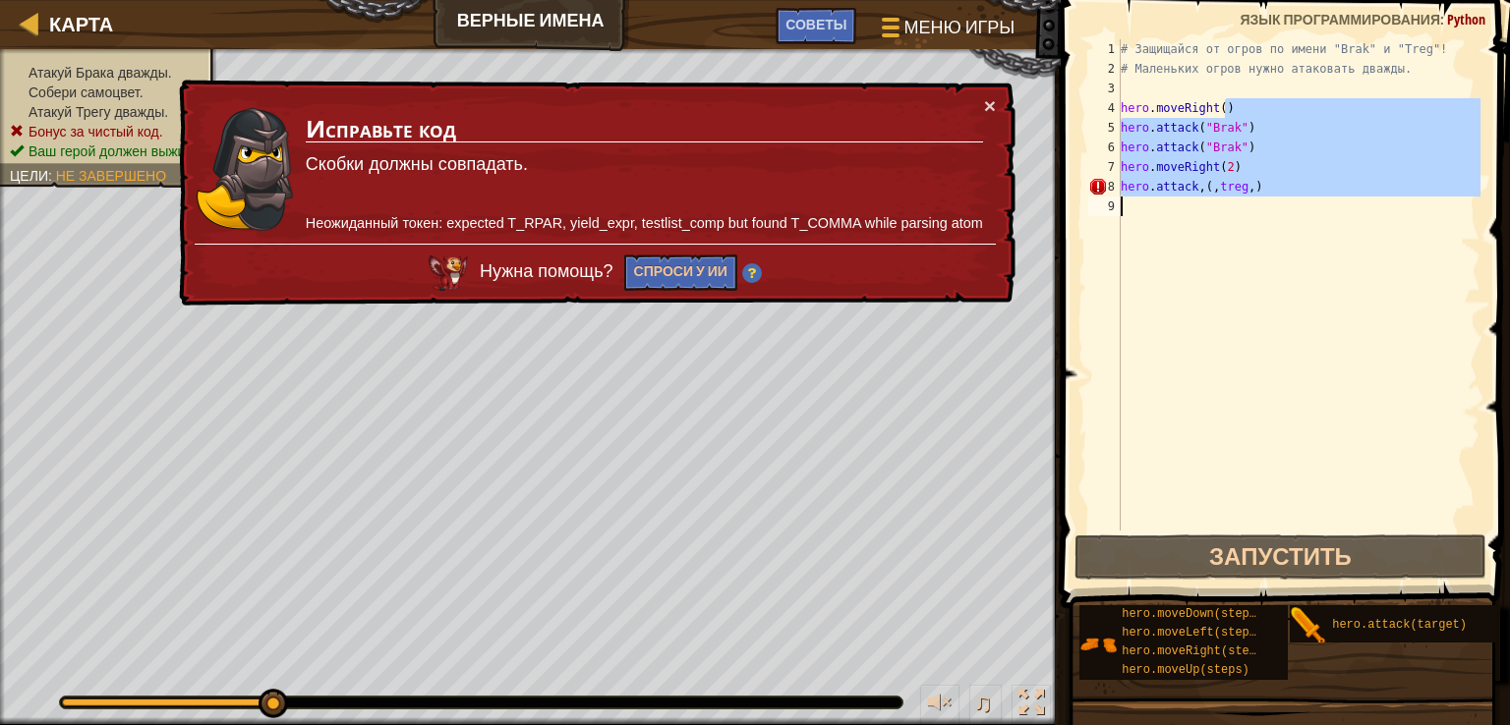
click at [1321, 299] on div "# Защищайся от огров по имени "Brak" и "Treg"! # Маленьких огров нужно атаковат…" at bounding box center [1299, 284] width 364 height 491
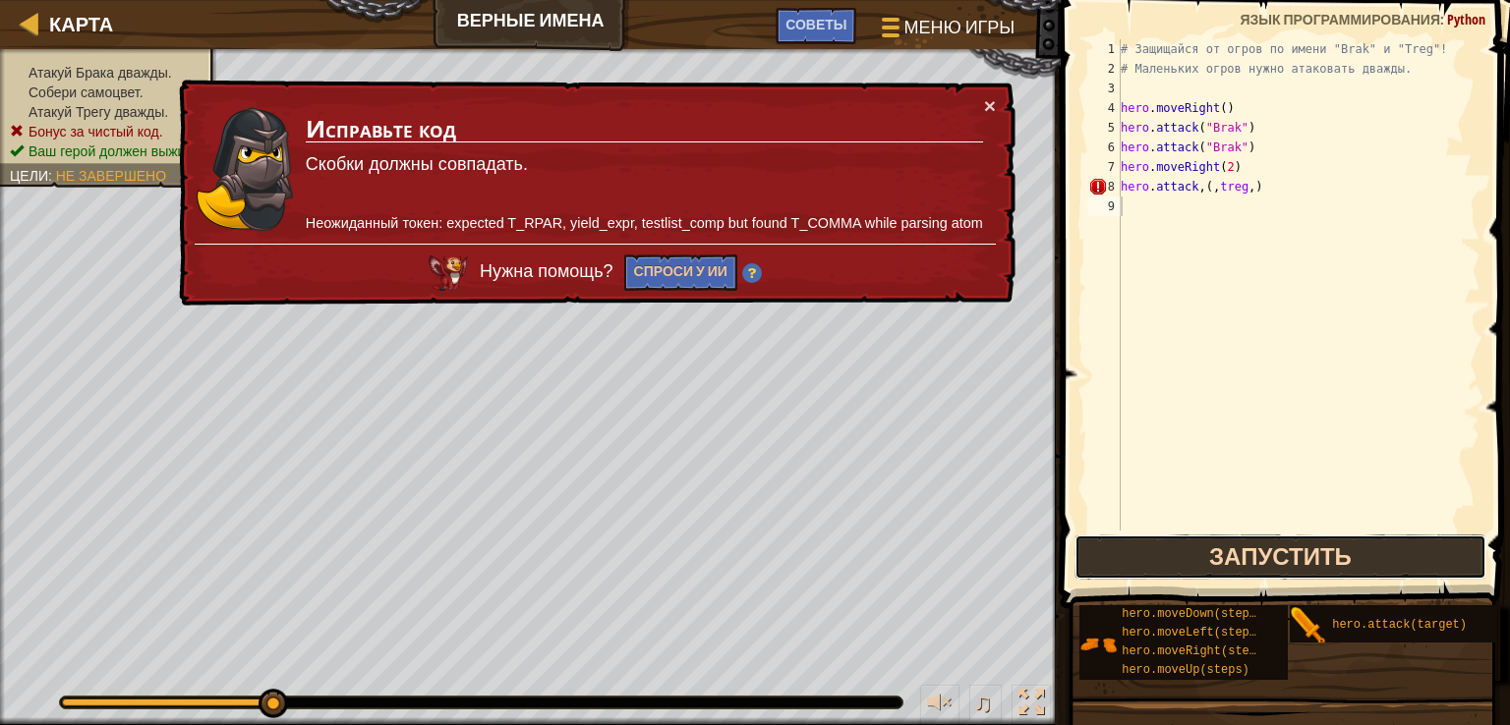
click at [1191, 555] on button "Запустить" at bounding box center [1280, 557] width 413 height 45
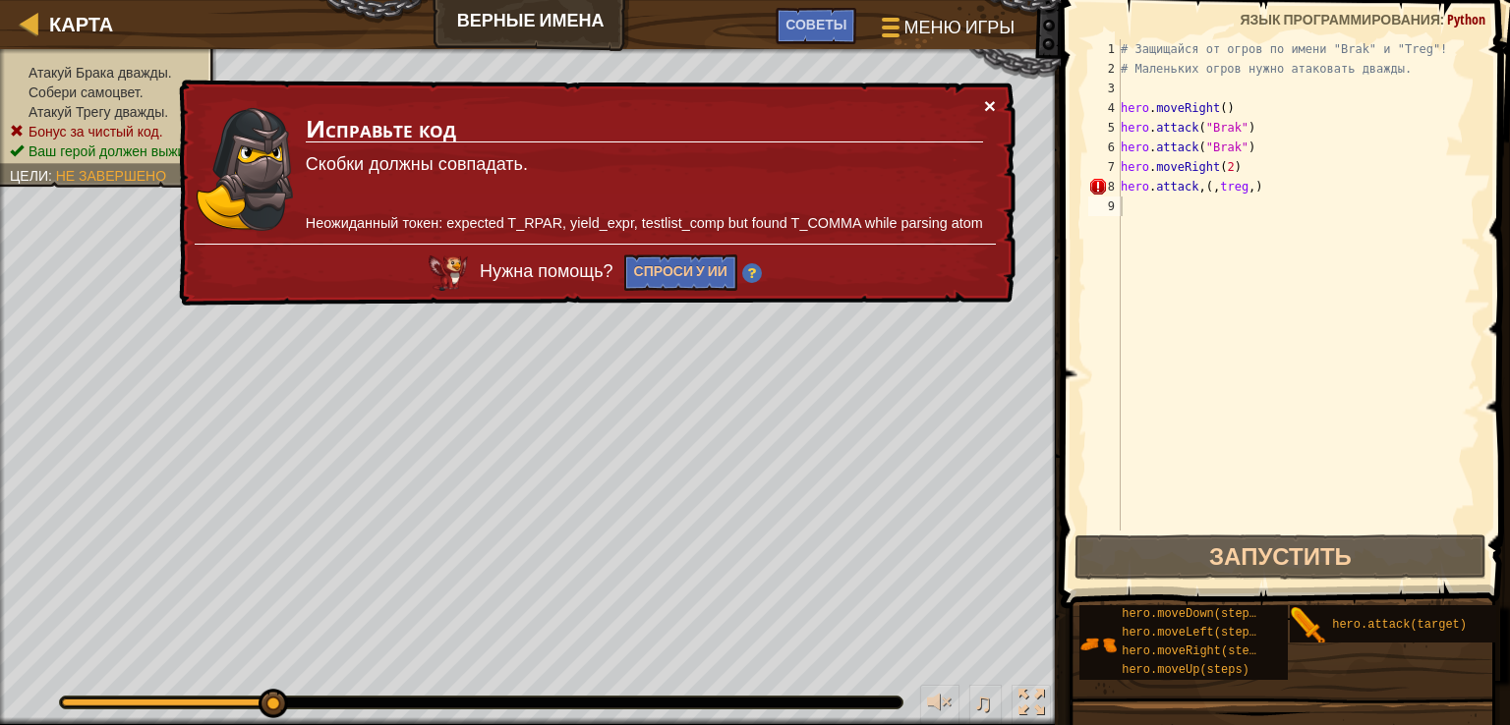
click at [995, 108] on button "×" at bounding box center [990, 105] width 12 height 21
click at [1245, 192] on div "# Защищайся от огров по имени "Brak" и "Treg"! # Маленьких огров нужно атаковат…" at bounding box center [1299, 304] width 364 height 531
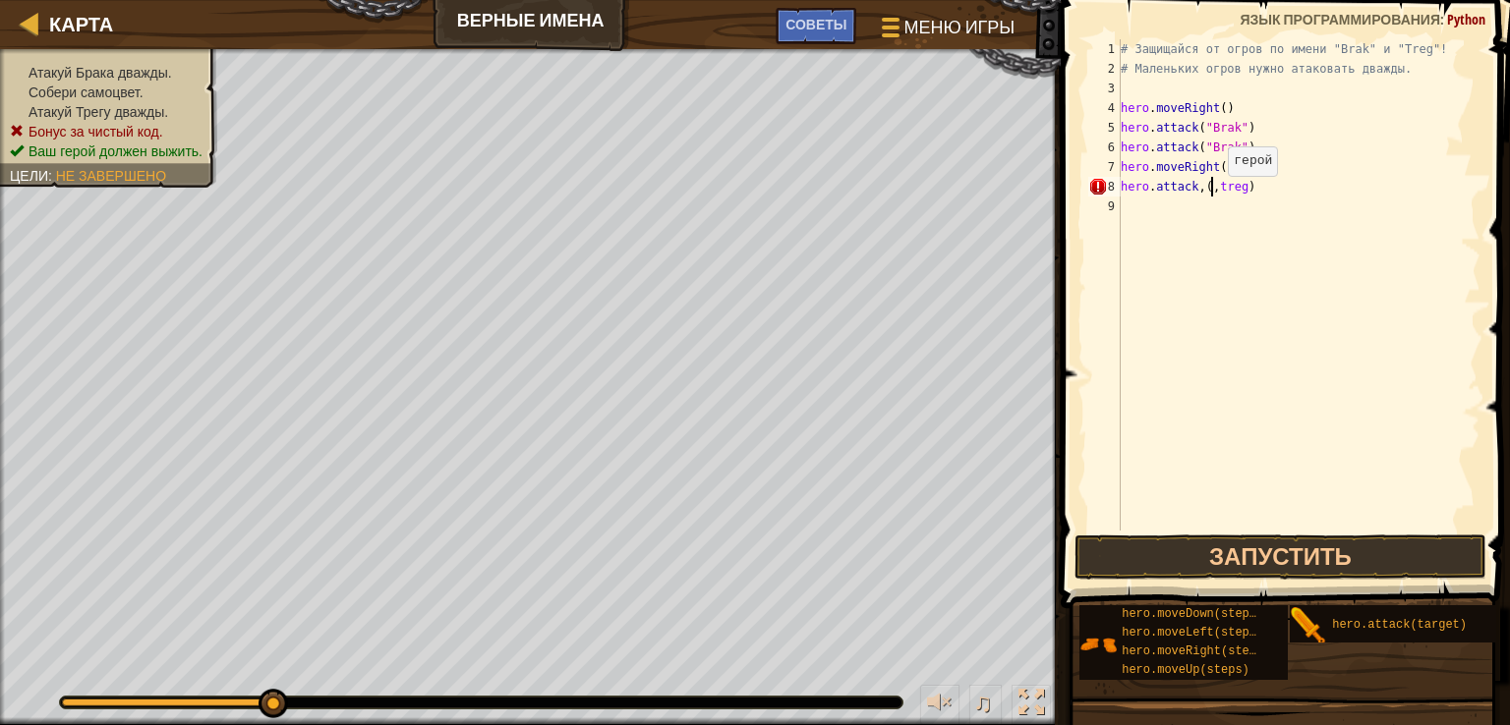
click at [1211, 196] on div "# Защищайся от огров по имени "Brak" и "Treg"! # Маленьких огров нужно атаковат…" at bounding box center [1299, 304] width 364 height 531
click at [1234, 186] on div "# Защищайся от огров по имени "Brak" и "Treg"! # Маленьких огров нужно атаковат…" at bounding box center [1299, 304] width 364 height 531
click at [1237, 178] on div "# Защищайся от огров по имени "Brak" и "Treg"! # Маленьких огров нужно атаковат…" at bounding box center [1299, 284] width 364 height 491
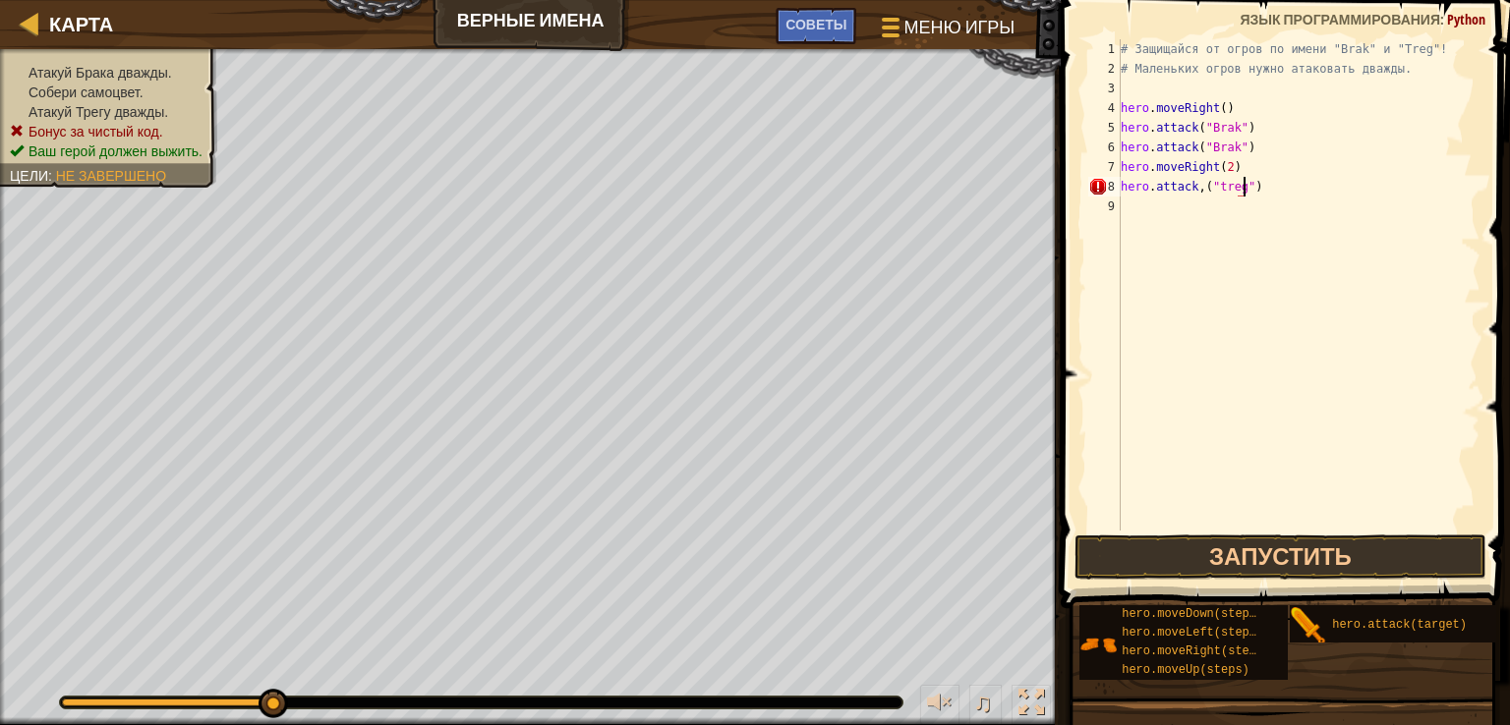
scroll to position [9, 9]
drag, startPoint x: 1272, startPoint y: 544, endPoint x: 1257, endPoint y: 547, distance: 15.0
click at [1257, 547] on button "Запустить" at bounding box center [1280, 557] width 413 height 45
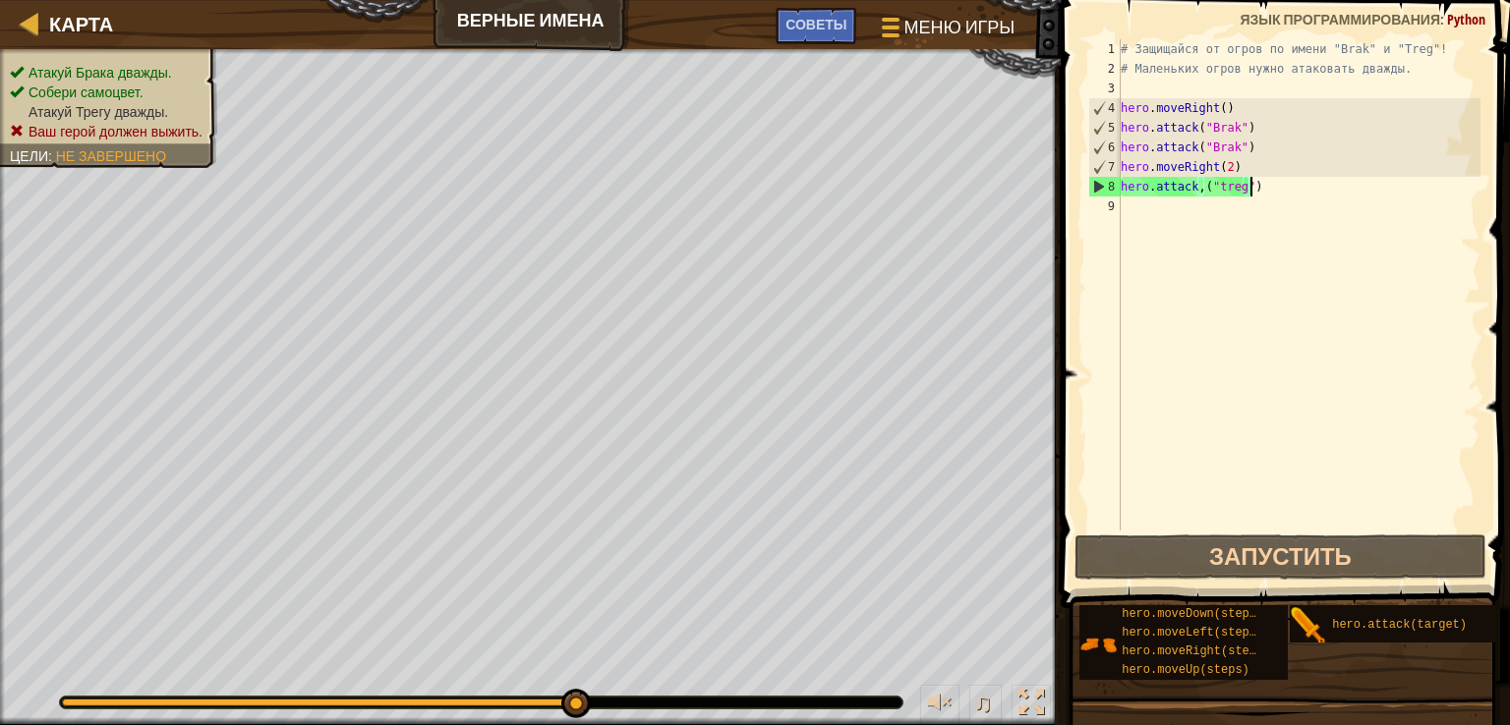
click at [1266, 189] on div "# Защищайся от огров по имени "Brak" и "Treg"! # Маленьких огров нужно атаковат…" at bounding box center [1299, 304] width 364 height 531
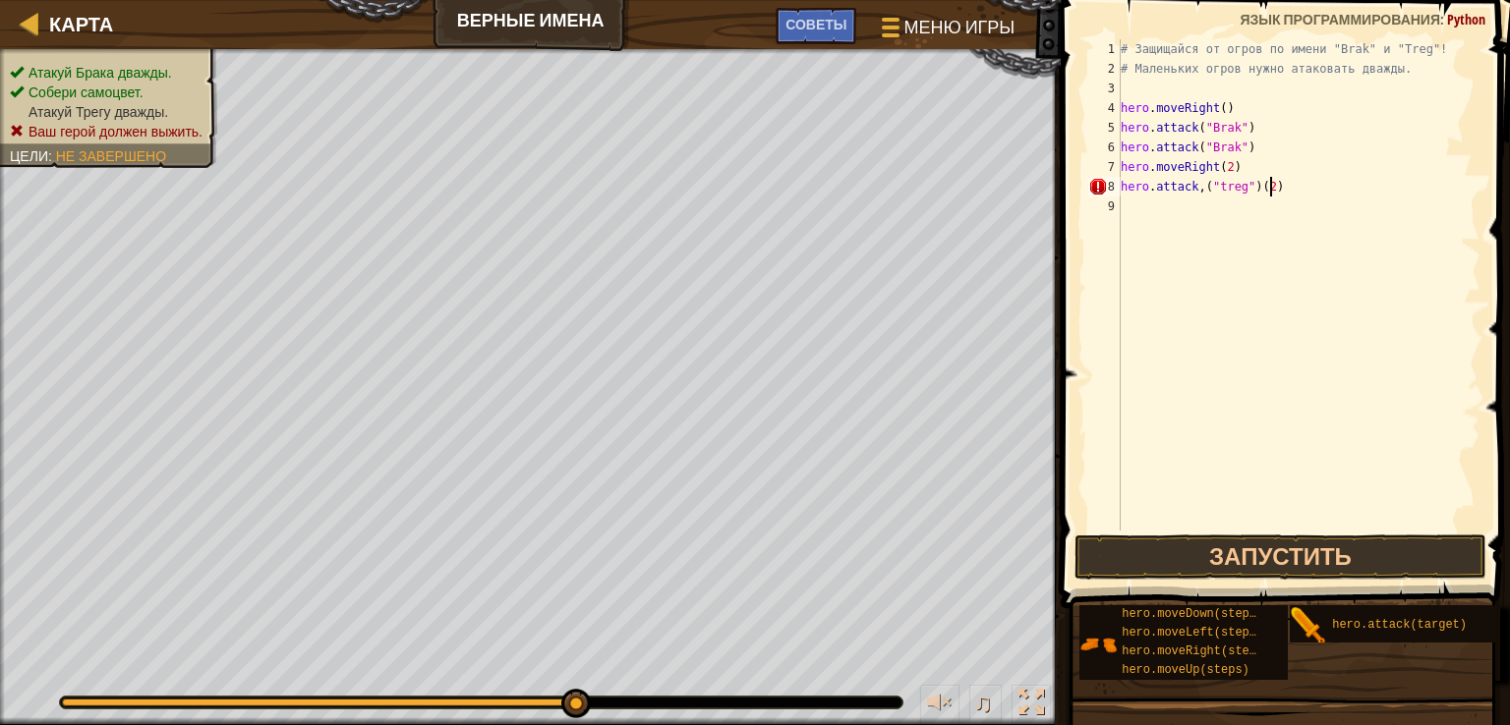
scroll to position [9, 11]
click at [1329, 571] on button "Запустить" at bounding box center [1280, 557] width 413 height 45
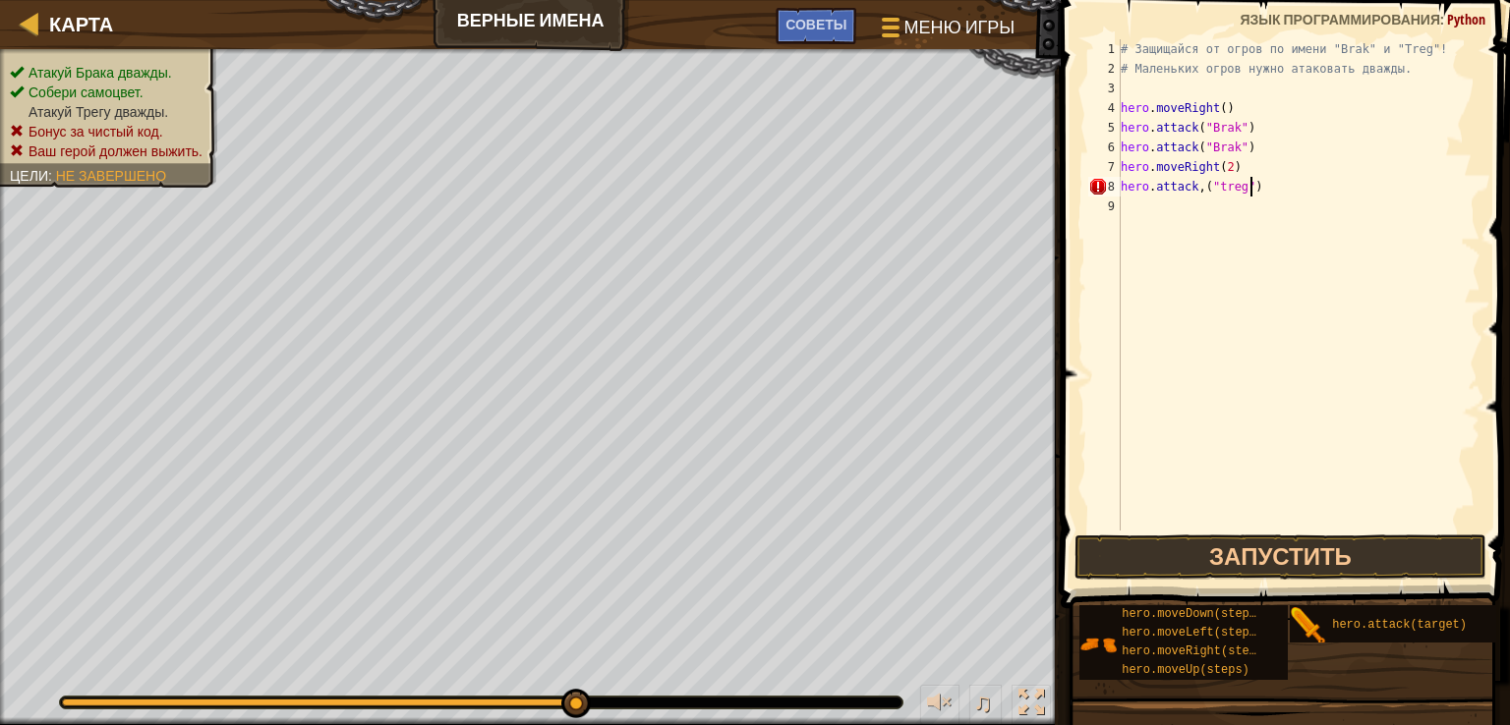
scroll to position [9, 9]
click at [1226, 166] on div "# Защищайся от огров по имени "Brak" и "Treg"! # Маленьких огров нужно атаковат…" at bounding box center [1299, 304] width 364 height 531
type textarea "hero.moveRight(2)"
click at [1158, 558] on button "Запустить" at bounding box center [1280, 557] width 413 height 45
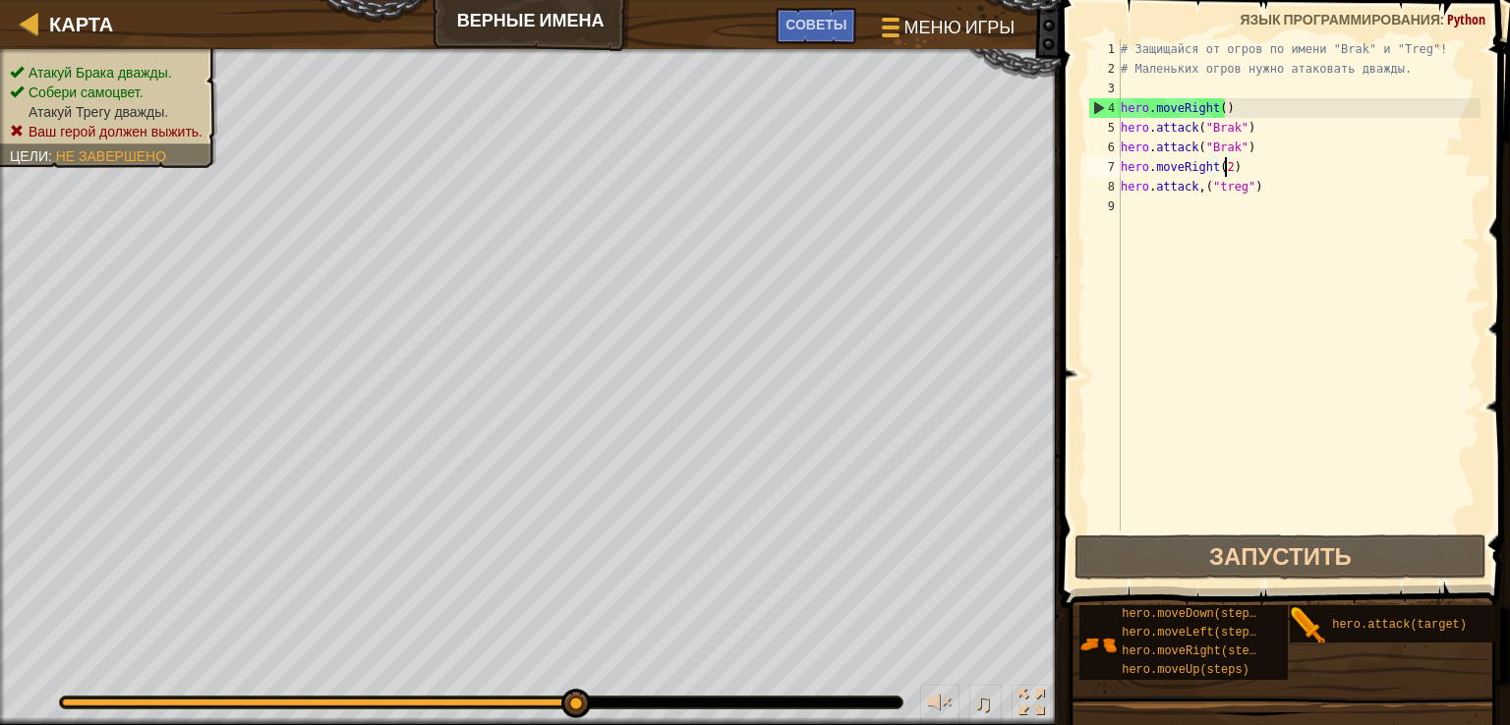
click at [1121, 207] on div "9" at bounding box center [1104, 207] width 32 height 20
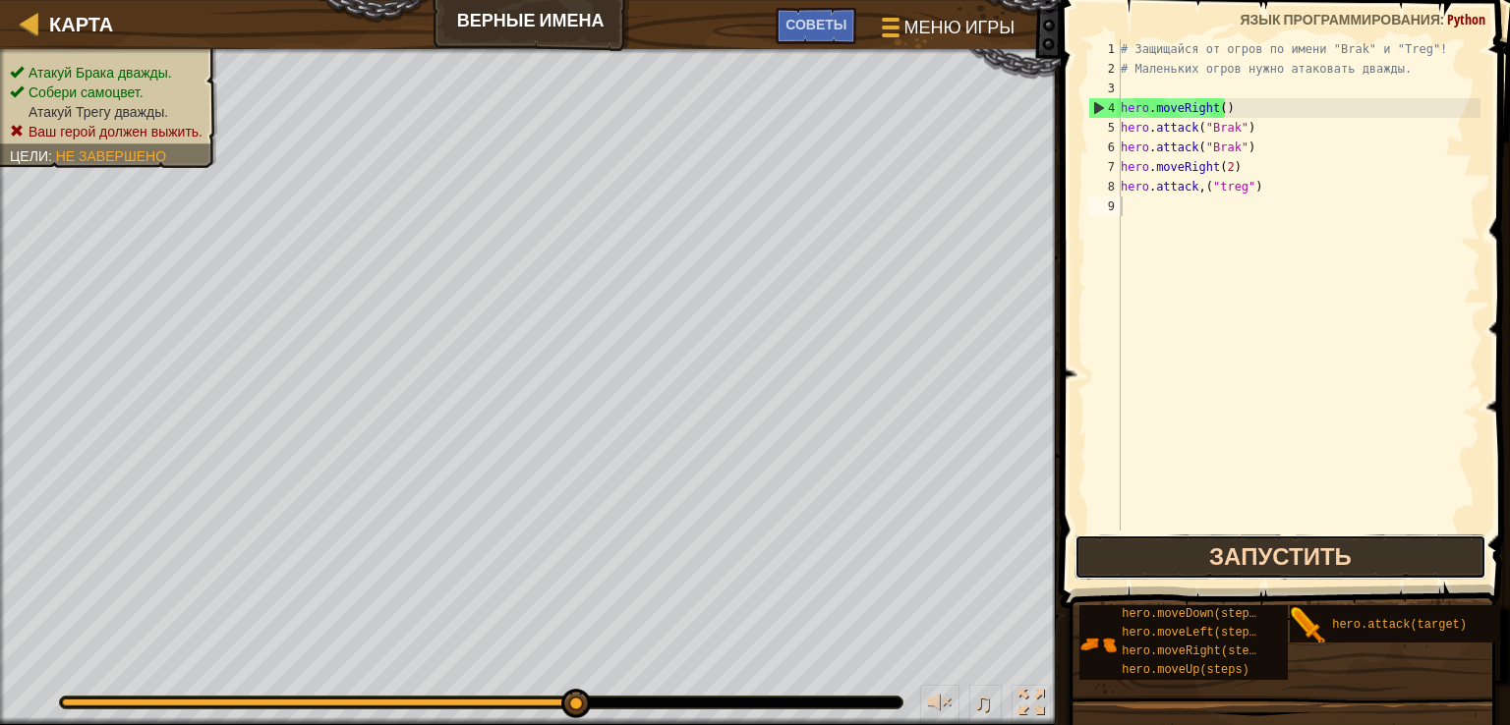
click at [1358, 578] on button "Запустить" at bounding box center [1280, 557] width 413 height 45
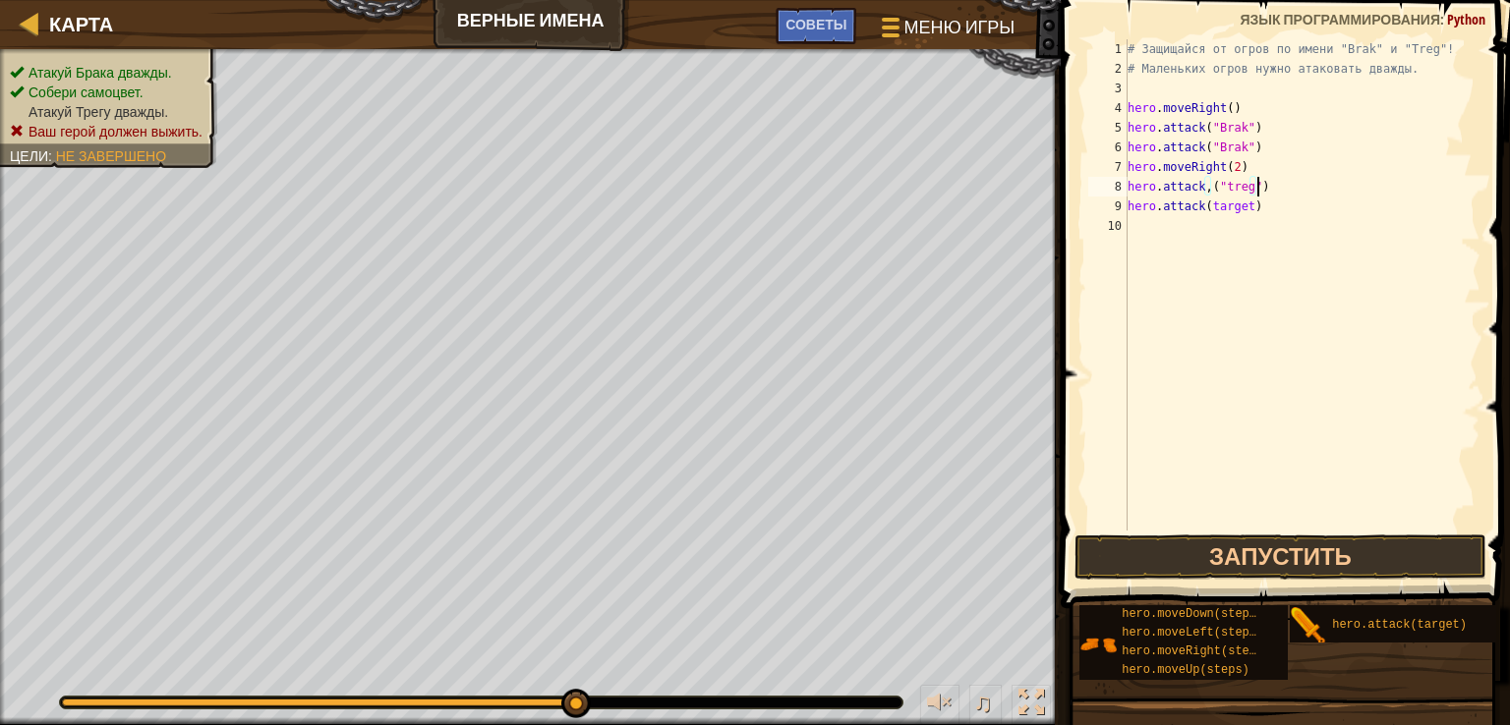
click at [1294, 182] on div "# Защищайся от огров по имени "Brak" и "Treg"! # Маленьких огров нужно атаковат…" at bounding box center [1303, 304] width 358 height 531
click at [1242, 206] on div "# Защищайся от огров по имени "Brak" и "Treg"! # Маленьких огров нужно атаковат…" at bounding box center [1303, 304] width 358 height 531
type textarea "hero.attack(treg)"
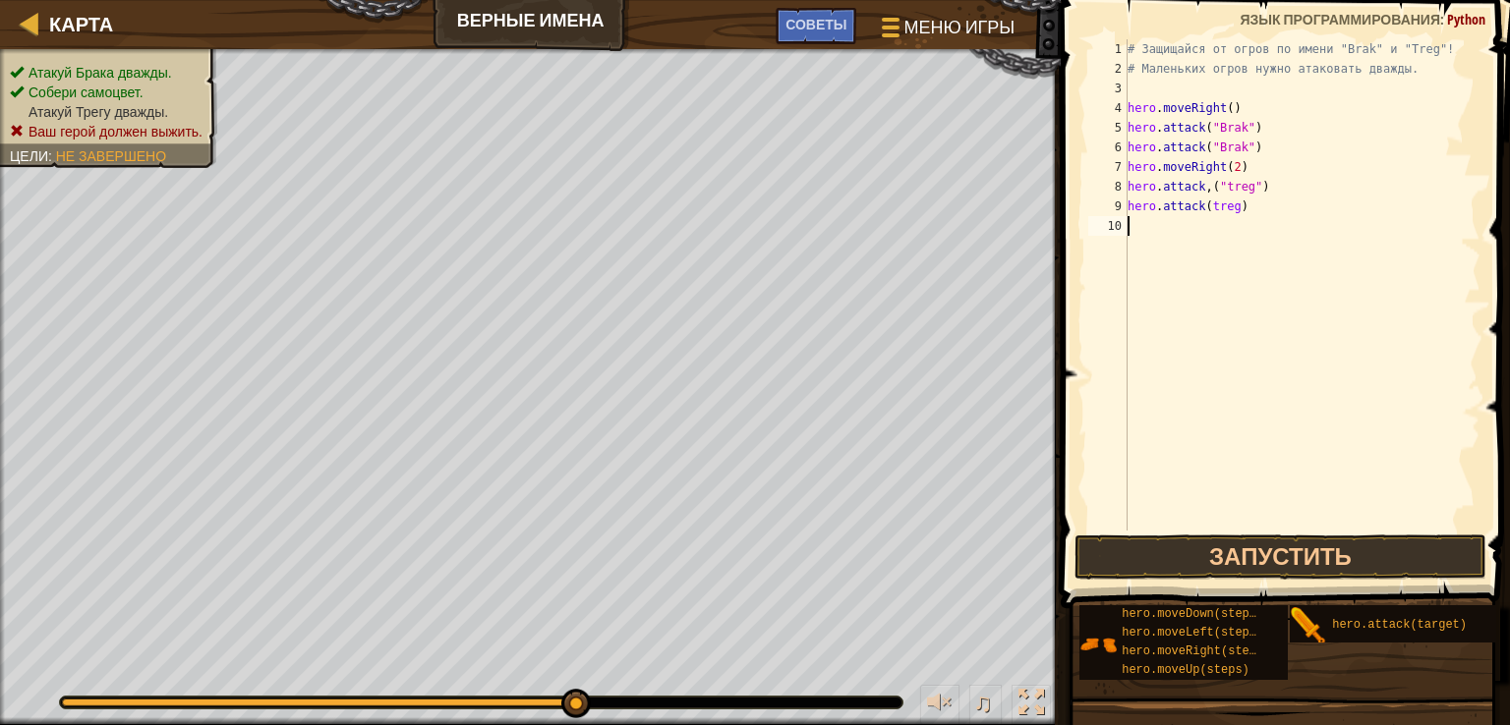
click at [1232, 402] on div "# Защищайся от огров по имени "Brak" и "Treg"! # Маленьких огров нужно атаковат…" at bounding box center [1303, 304] width 358 height 531
click at [1202, 206] on div "# Защищайся от огров по имени "Brak" и "Treg"! # Маленьких огров нужно атаковат…" at bounding box center [1303, 304] width 358 height 531
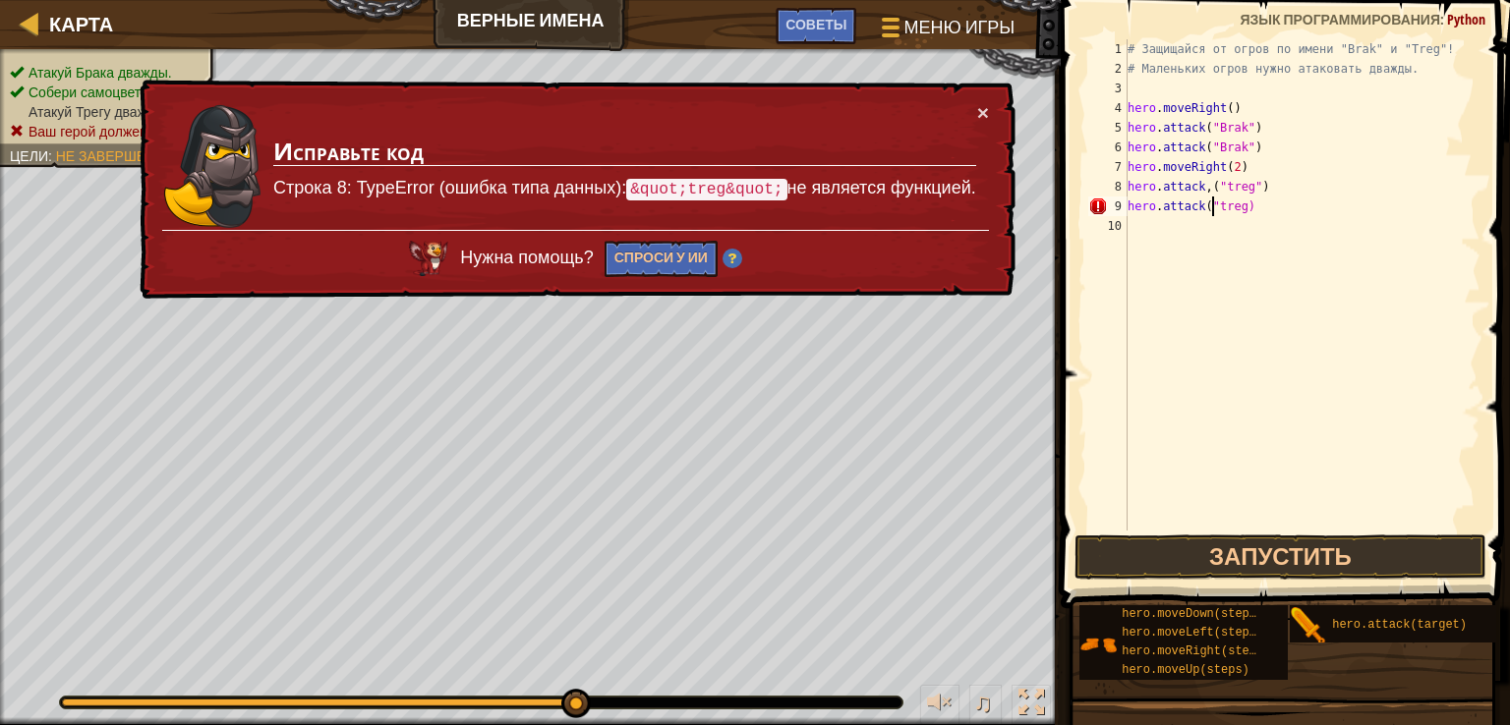
click at [1237, 210] on div "# Защищайся от огров по имени "Brak" и "Treg"! # Маленьких огров нужно атаковат…" at bounding box center [1303, 304] width 358 height 531
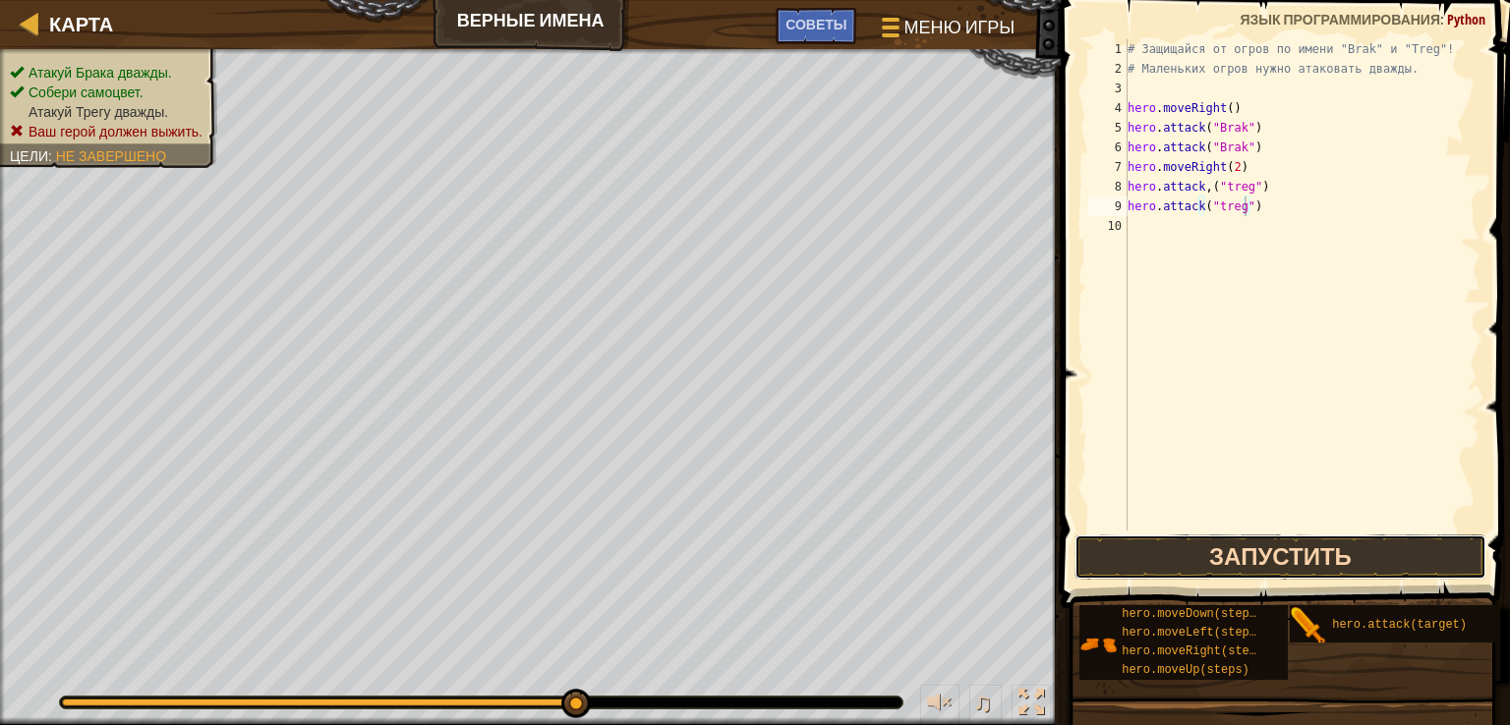
click at [1258, 564] on button "Запустить" at bounding box center [1280, 557] width 413 height 45
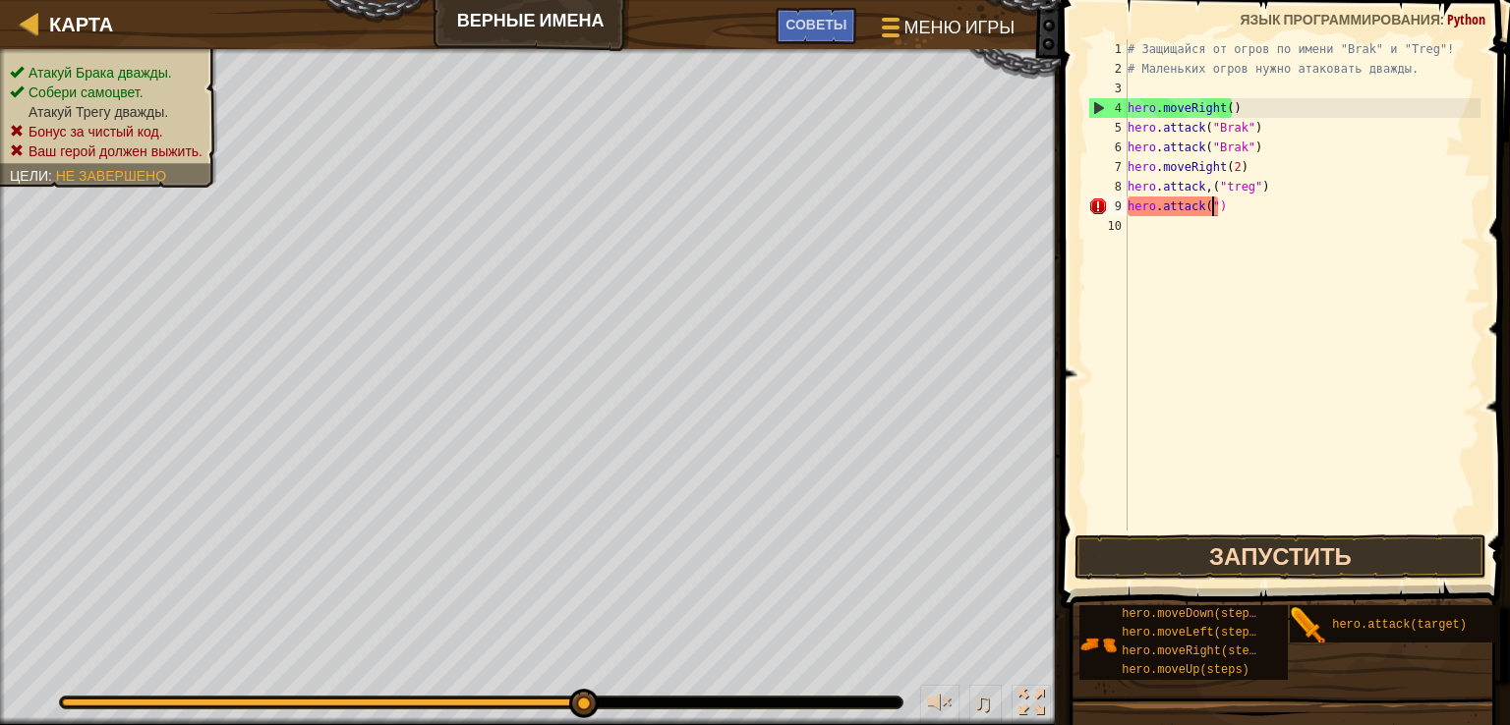
scroll to position [9, 5]
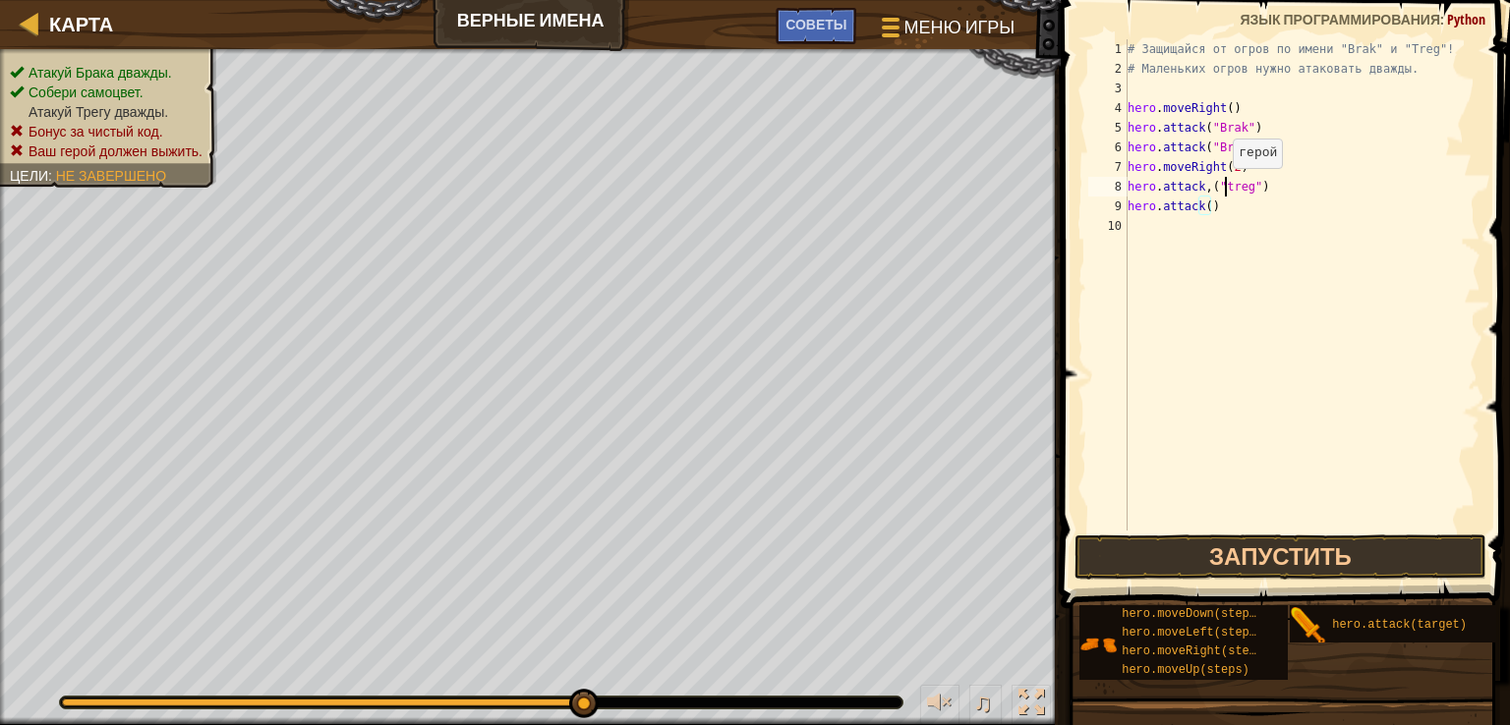
click at [1222, 187] on div "# Защищайся от огров по имени "Brak" и "Treg"! # Маленьких огров нужно атаковат…" at bounding box center [1303, 304] width 358 height 531
click at [1203, 206] on div "# Защищайся от огров по имени "Brak" и "Treg"! # Маленьких огров нужно атаковат…" at bounding box center [1303, 304] width 358 height 531
click at [1200, 205] on div "# Защищайся от огров по имени "Brak" и "Treg"! # Маленьких огров нужно атаковат…" at bounding box center [1303, 304] width 358 height 531
click at [1207, 214] on div "# Защищайся от огров по имени "Brak" и "Treg"! # Маленьких огров нужно атаковат…" at bounding box center [1303, 304] width 358 height 531
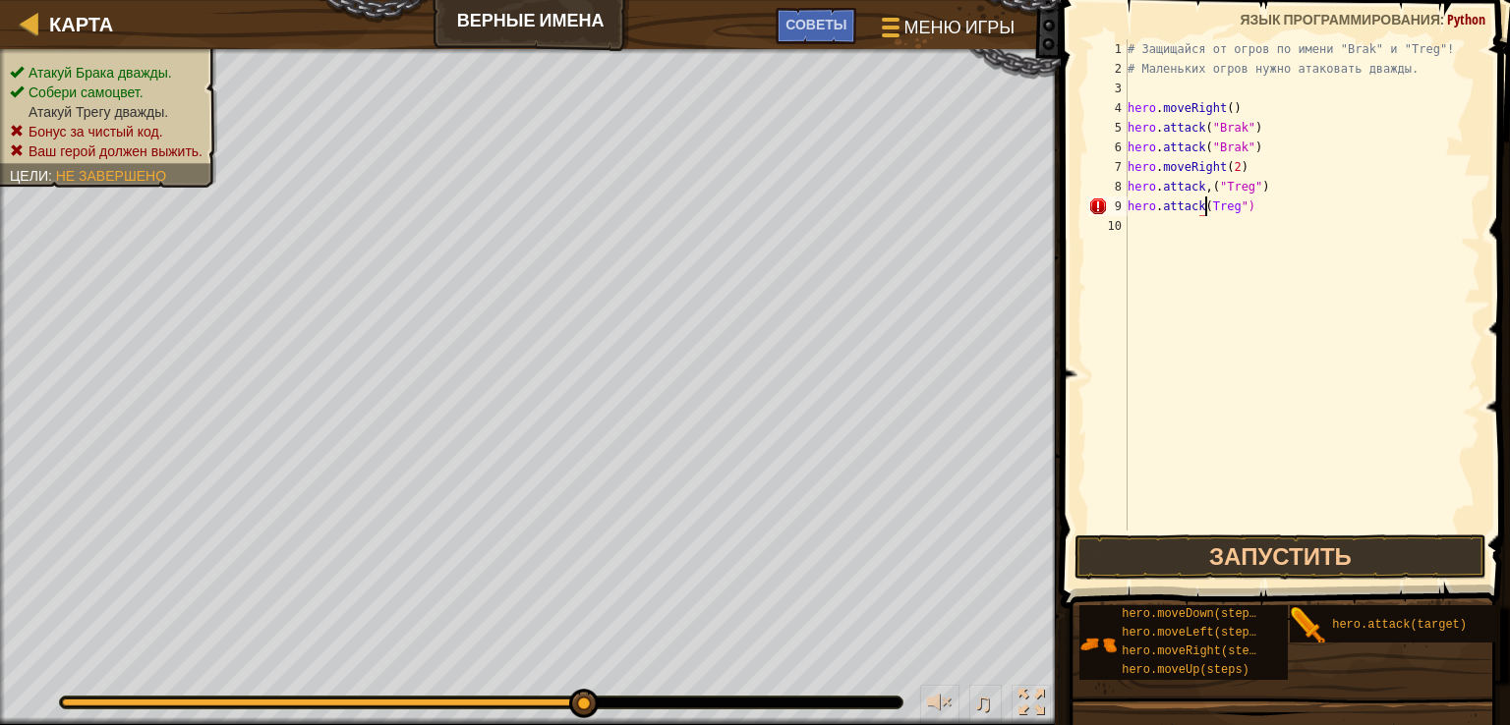
scroll to position [9, 7]
click at [1256, 555] on button "Запустить" at bounding box center [1280, 557] width 413 height 45
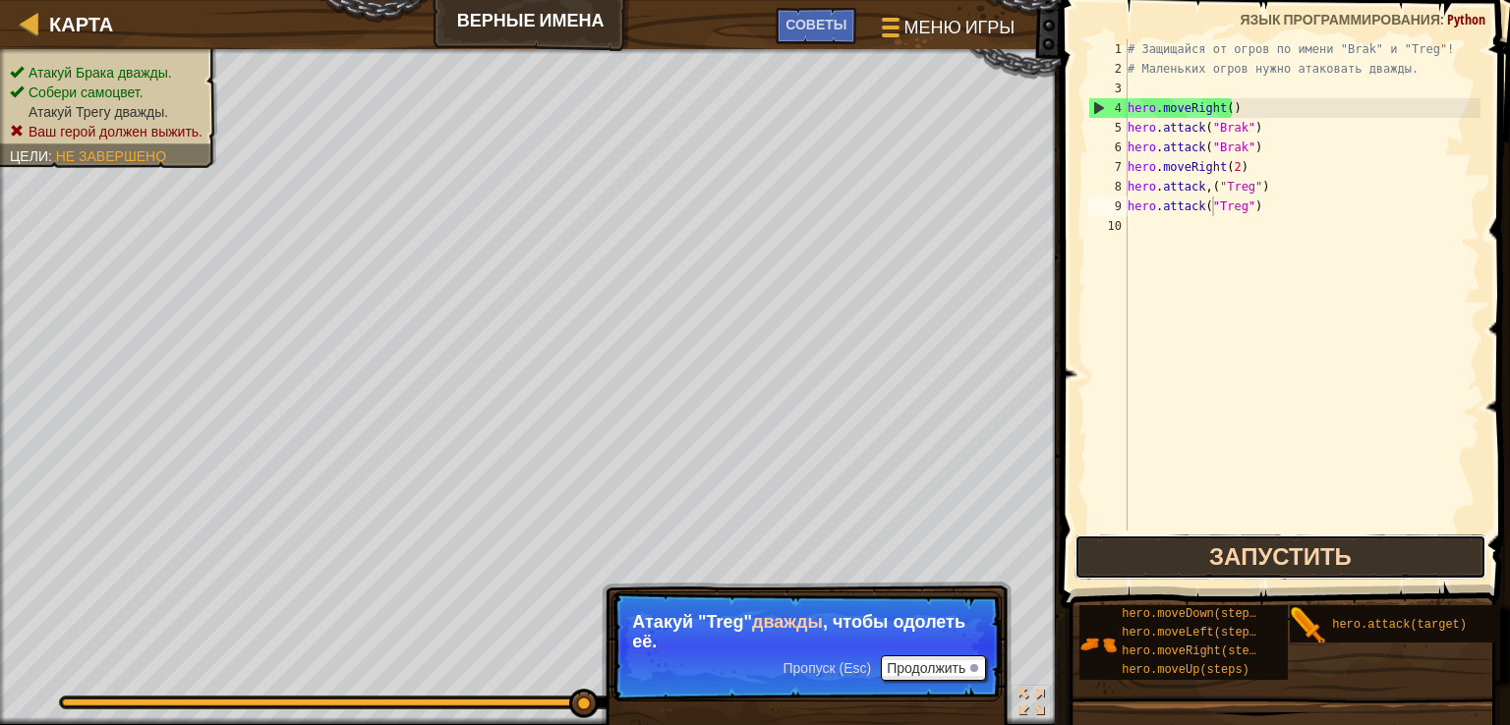
click at [1240, 536] on button "Запустить" at bounding box center [1280, 557] width 413 height 45
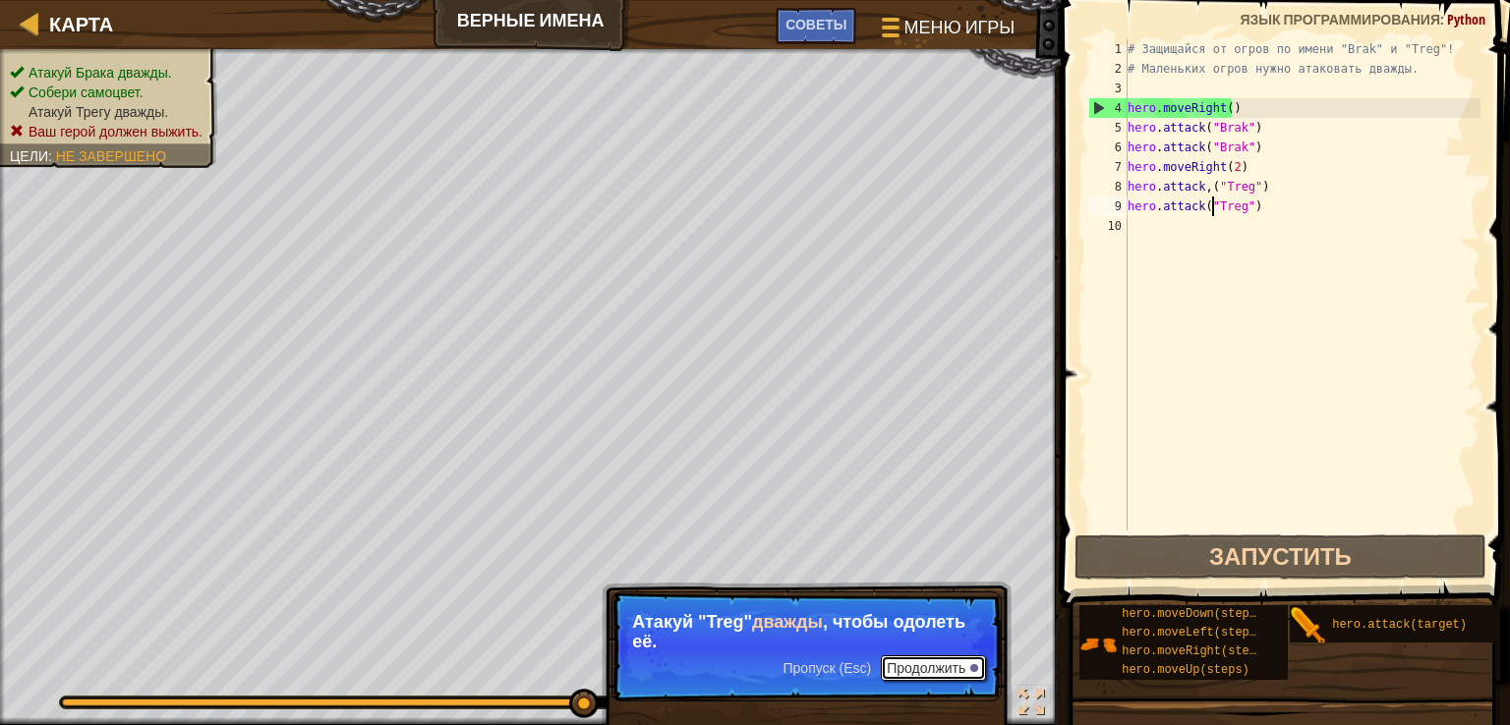
click at [940, 661] on button "Продолжить" at bounding box center [933, 669] width 105 height 26
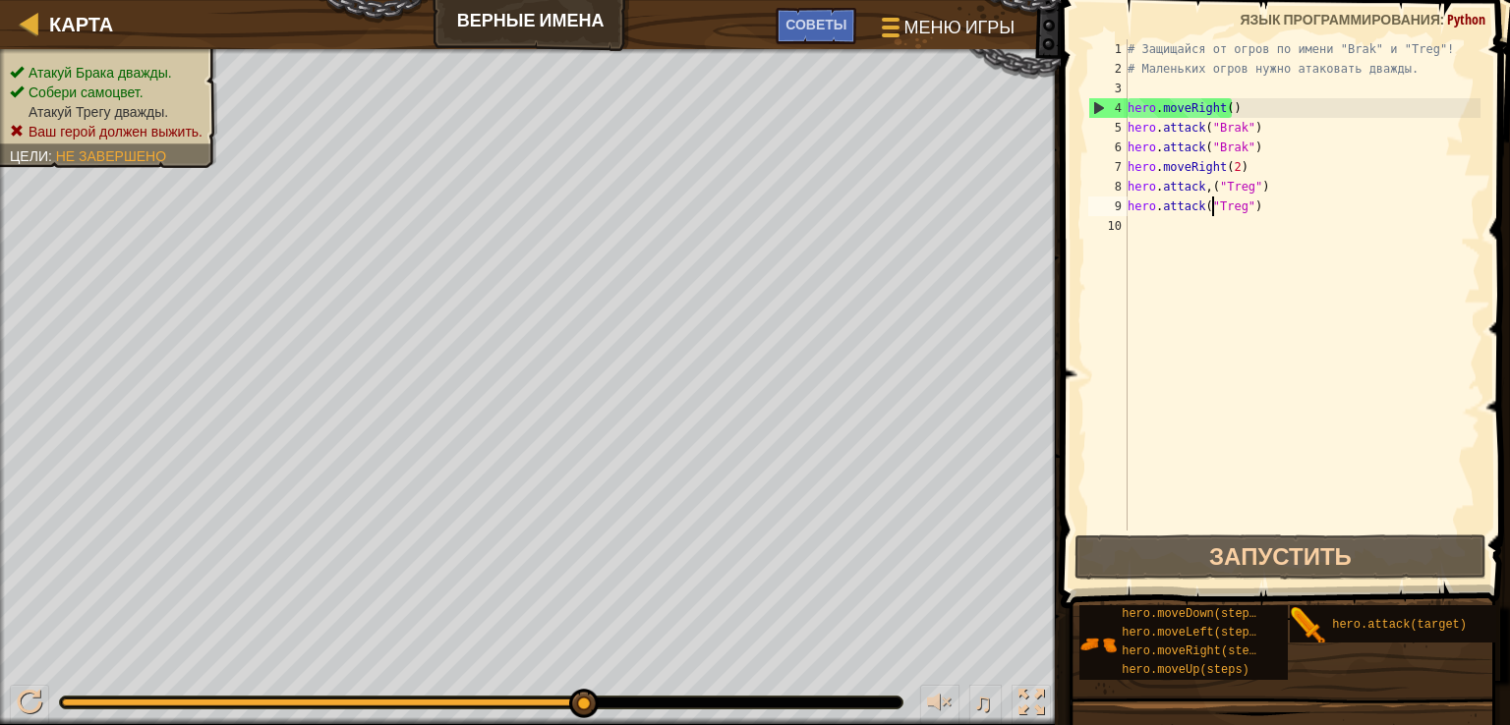
drag, startPoint x: 588, startPoint y: 705, endPoint x: 680, endPoint y: 701, distance: 92.5
click at [680, 701] on div at bounding box center [481, 703] width 842 height 12
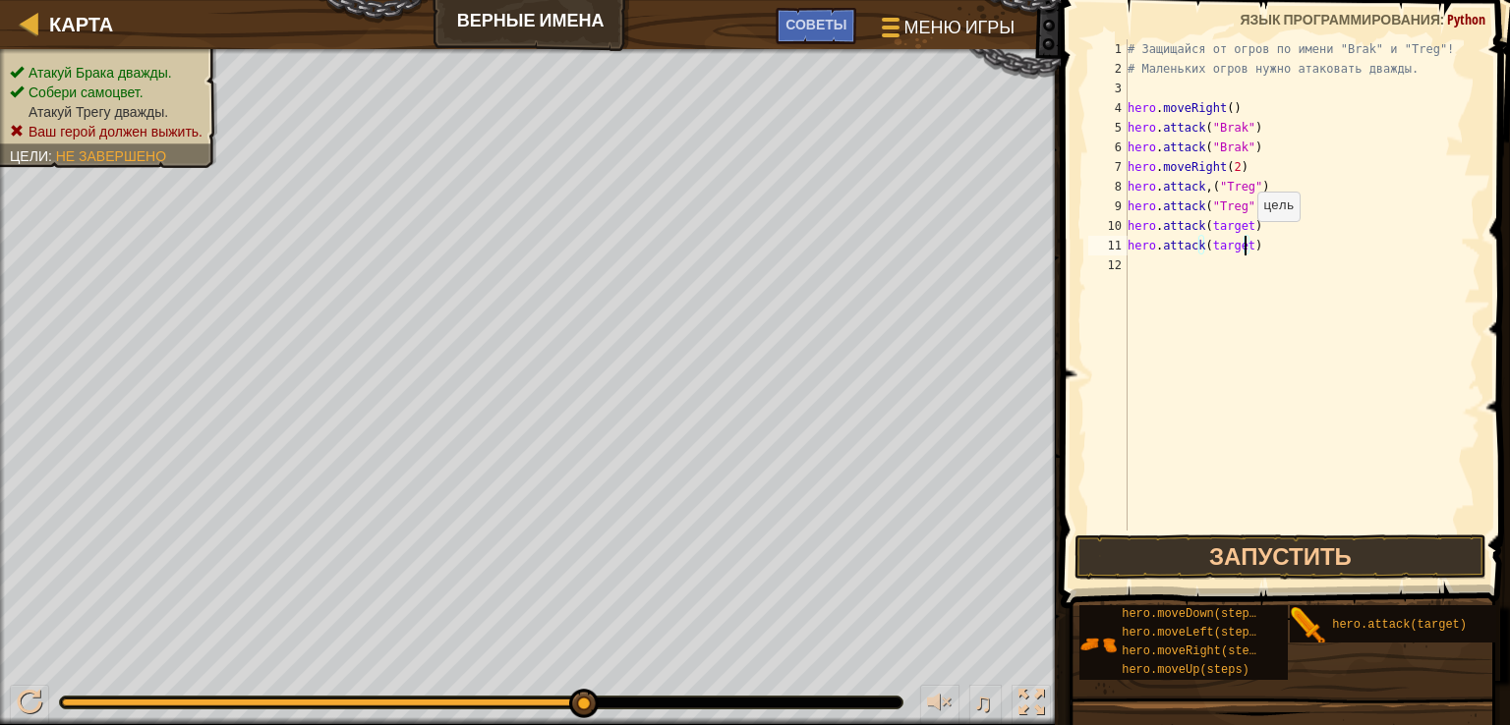
click at [1246, 241] on div "# Защищайся от огров по имени "Brak" и "Treg"! # Маленьких огров нужно атаковат…" at bounding box center [1303, 304] width 358 height 531
click at [1241, 223] on div "# Защищайся от огров по имени "Brak" и "Treg"! # Маленьких огров нужно атаковат…" at bounding box center [1303, 304] width 358 height 531
type textarea "hero.attack("Treg")"
click at [1238, 560] on button "Запустить" at bounding box center [1280, 557] width 413 height 45
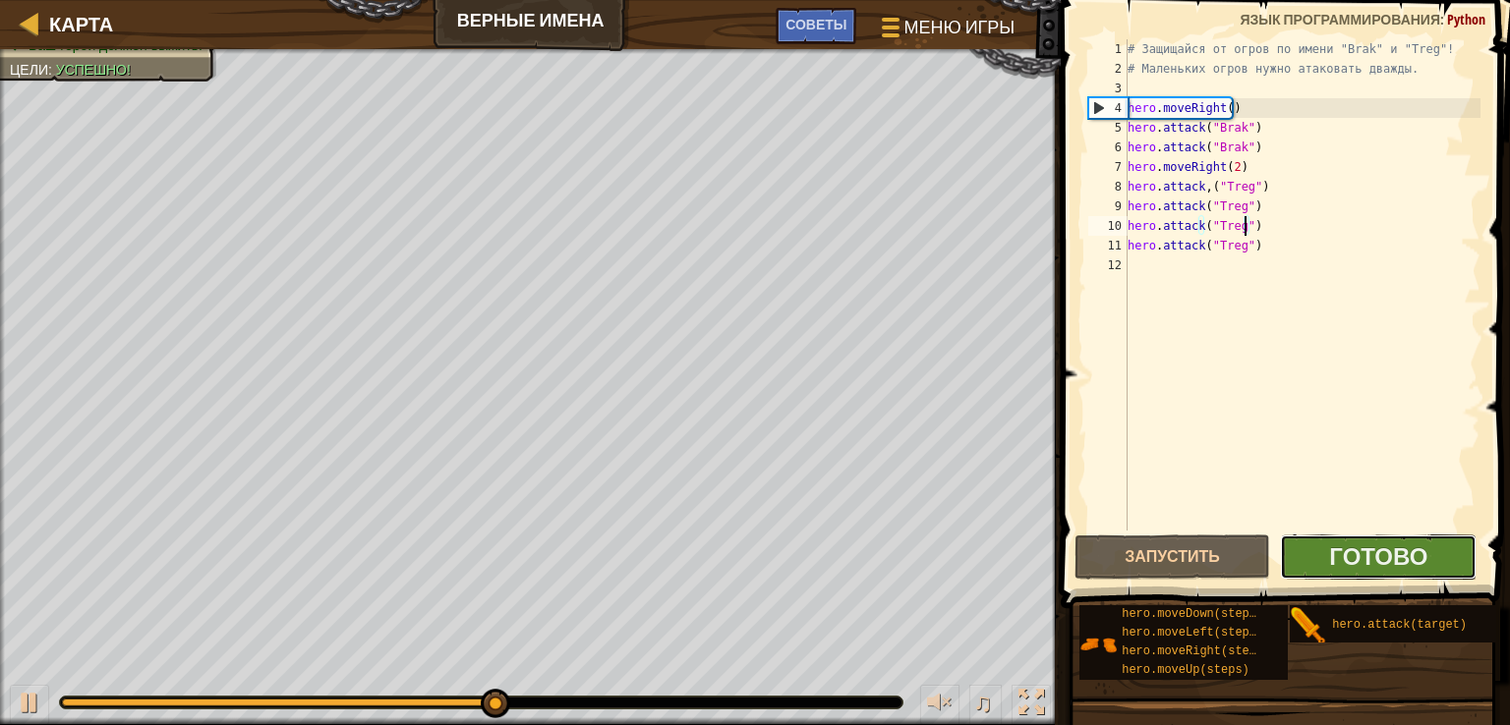
click at [1388, 572] on button "Готово" at bounding box center [1378, 557] width 197 height 45
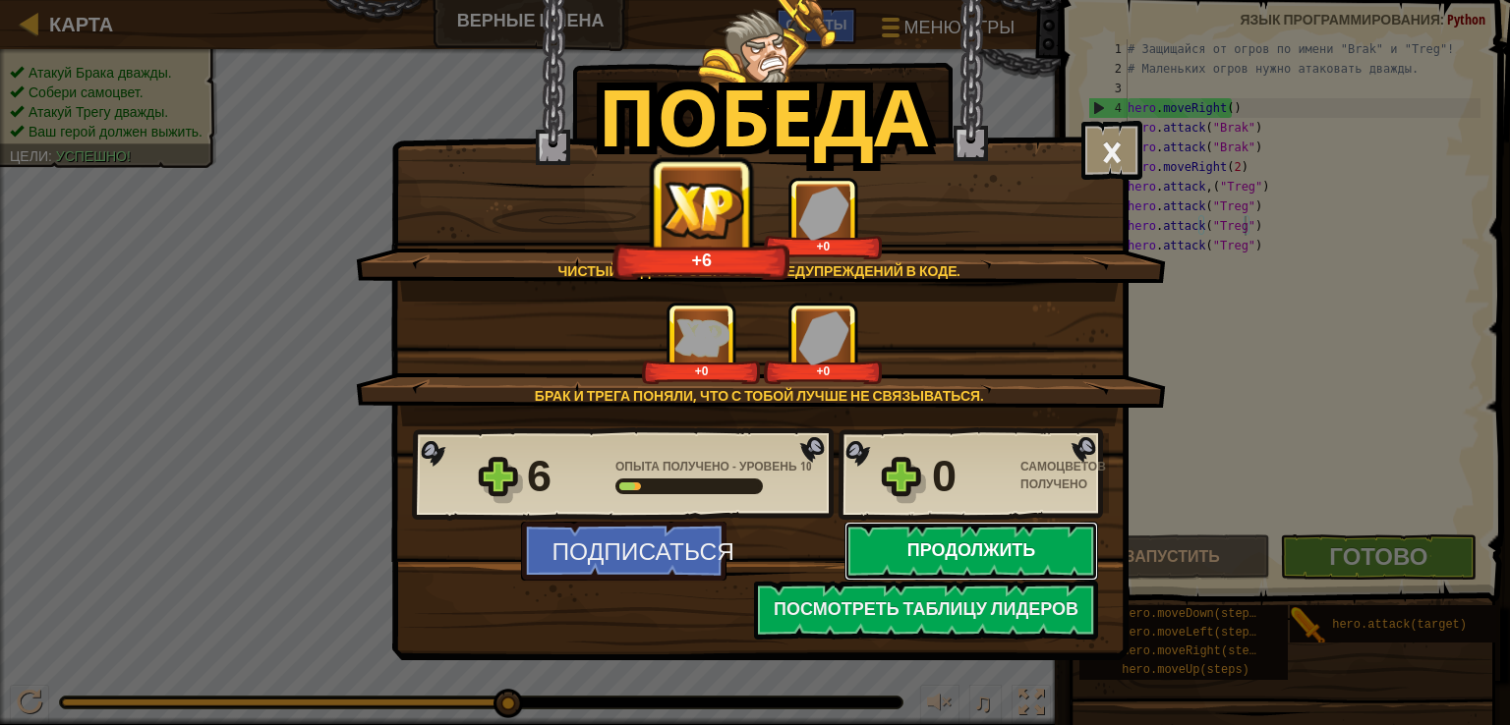
click at [942, 539] on button "Продолжить" at bounding box center [971, 551] width 254 height 59
select select "ru"
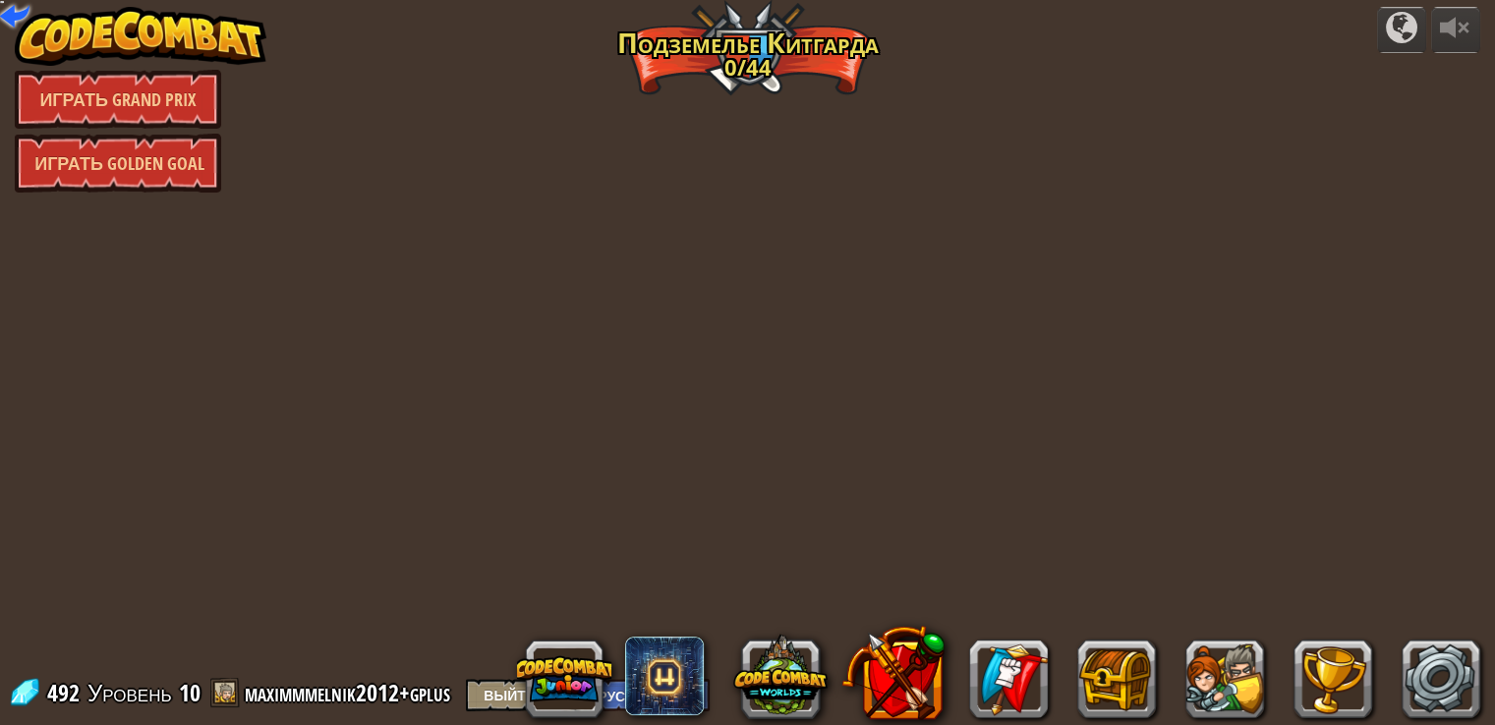
select select "ru"
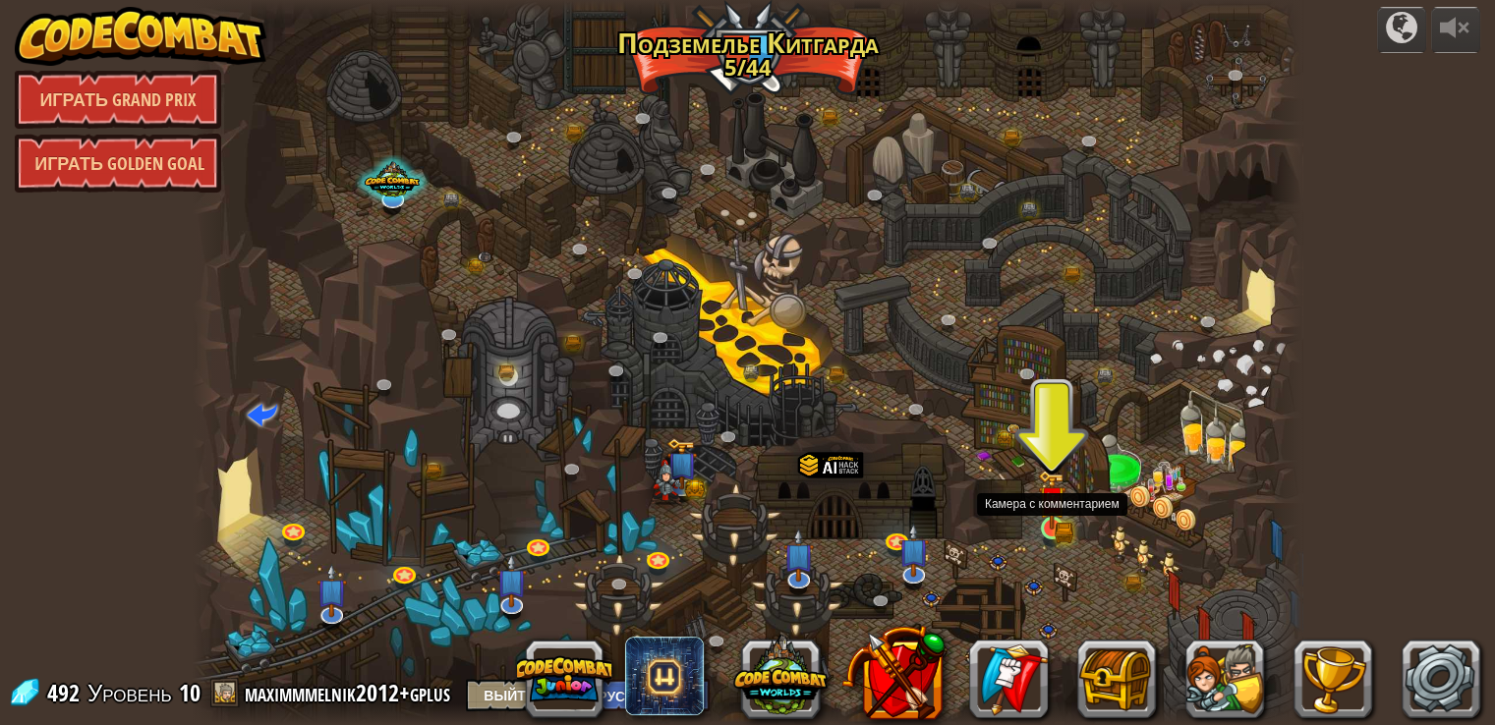
click at [1056, 520] on img at bounding box center [1052, 500] width 28 height 61
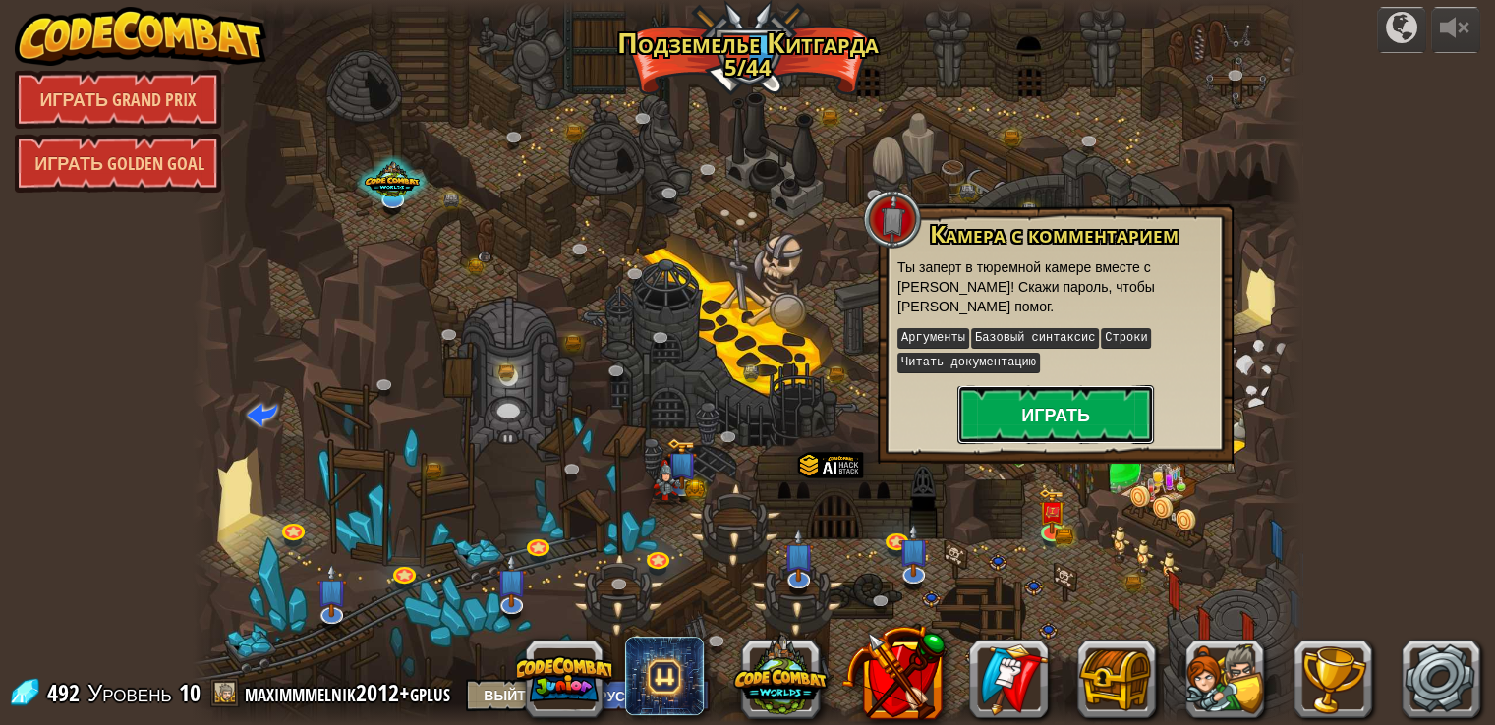
click at [1080, 414] on button "Играть" at bounding box center [1055, 414] width 197 height 59
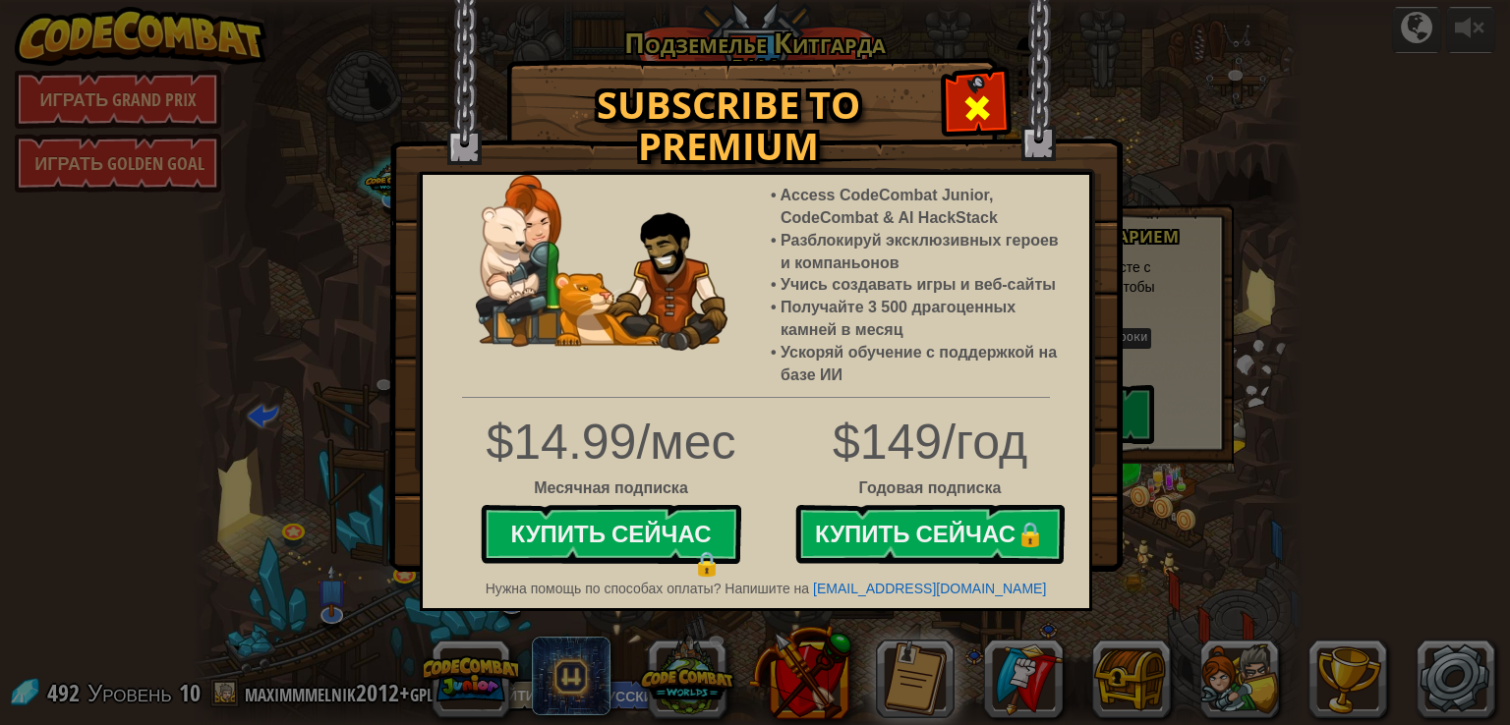
click at [971, 107] on span at bounding box center [976, 107] width 31 height 31
